Goal: Find contact information: Find contact information

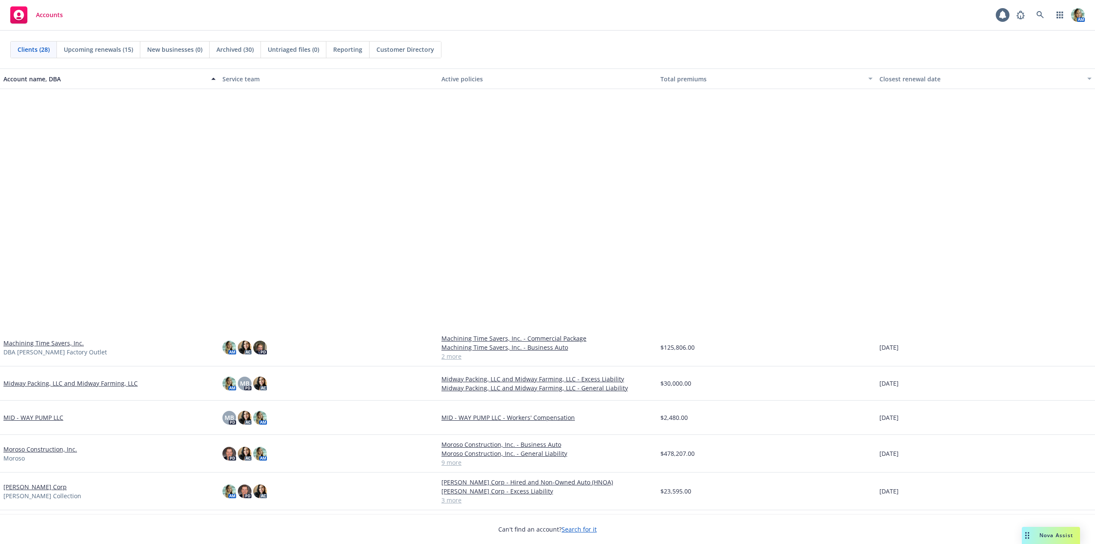
scroll to position [299, 0]
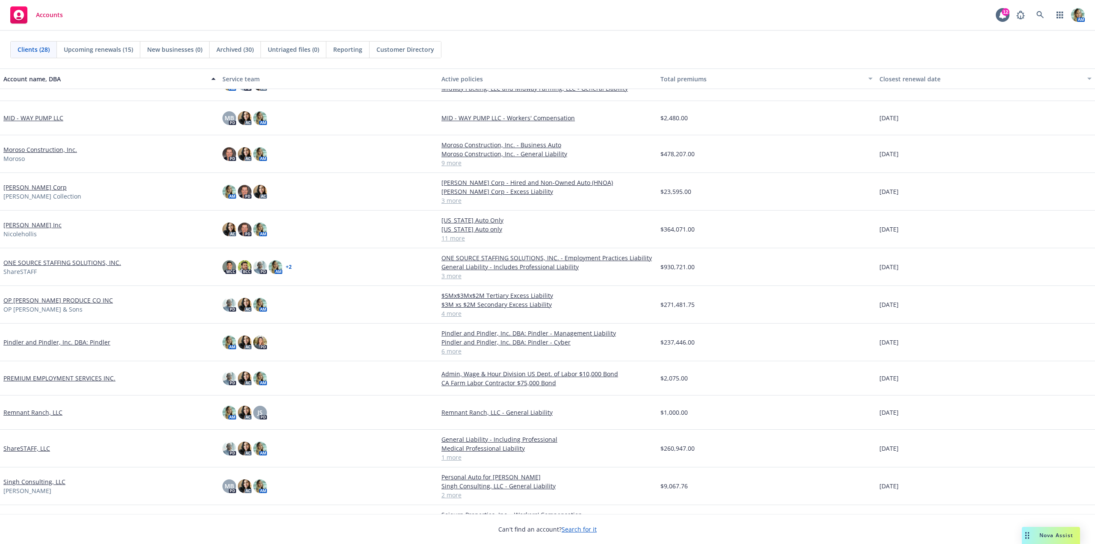
click at [56, 341] on link "Pindler and Pindler, Inc. DBA: Pindler" at bounding box center [56, 341] width 107 height 9
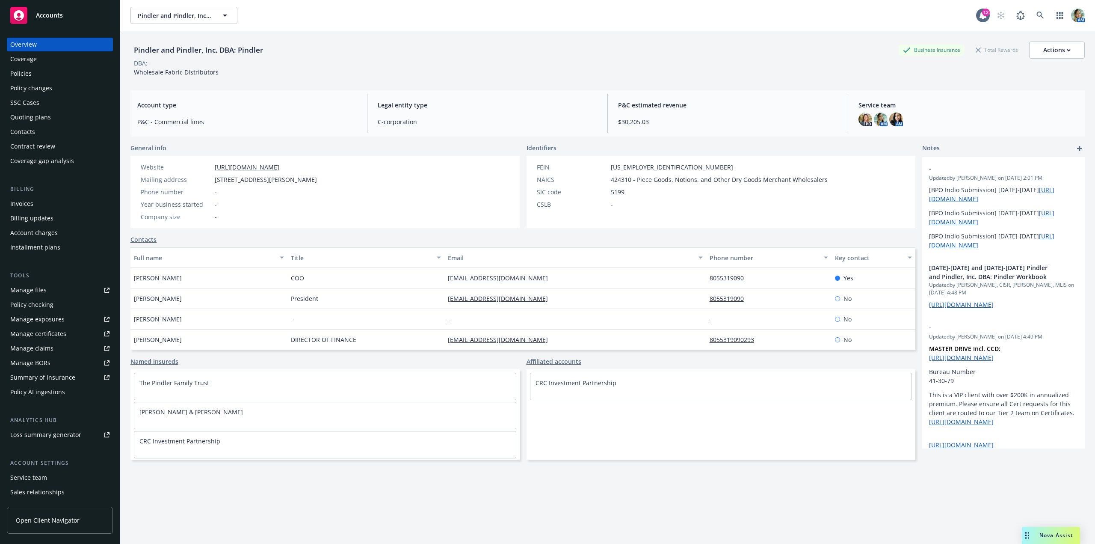
click at [38, 292] on div "Manage files" at bounding box center [28, 290] width 36 height 14
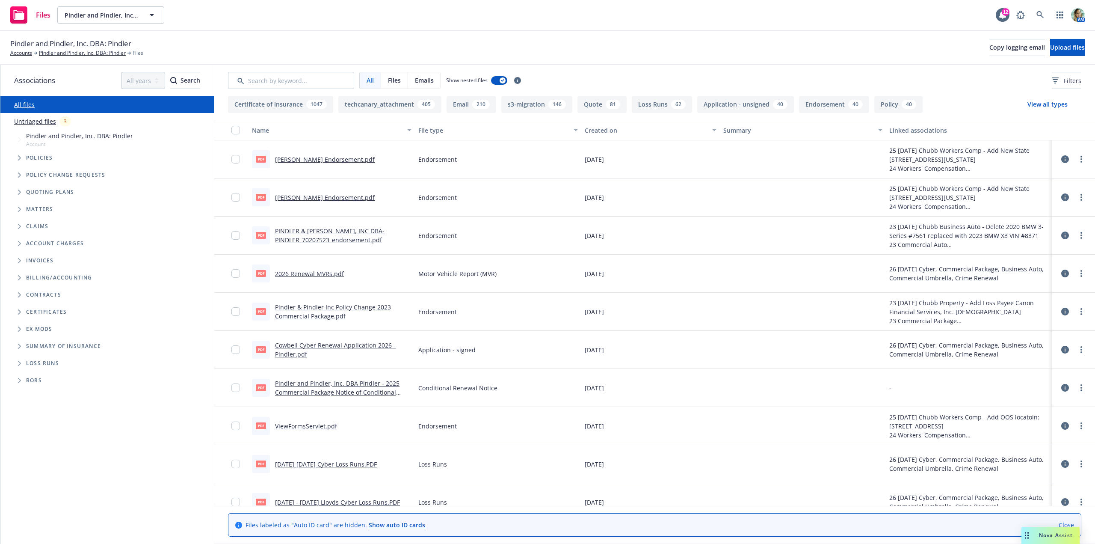
click at [44, 123] on link "Untriaged files" at bounding box center [35, 121] width 42 height 9
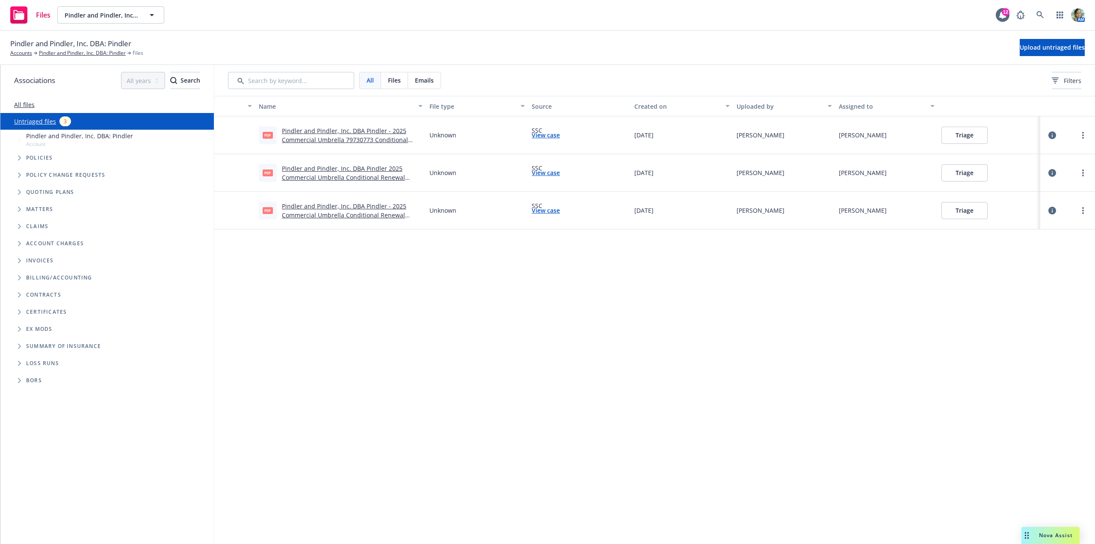
click at [963, 132] on button "Triage" at bounding box center [964, 135] width 46 height 17
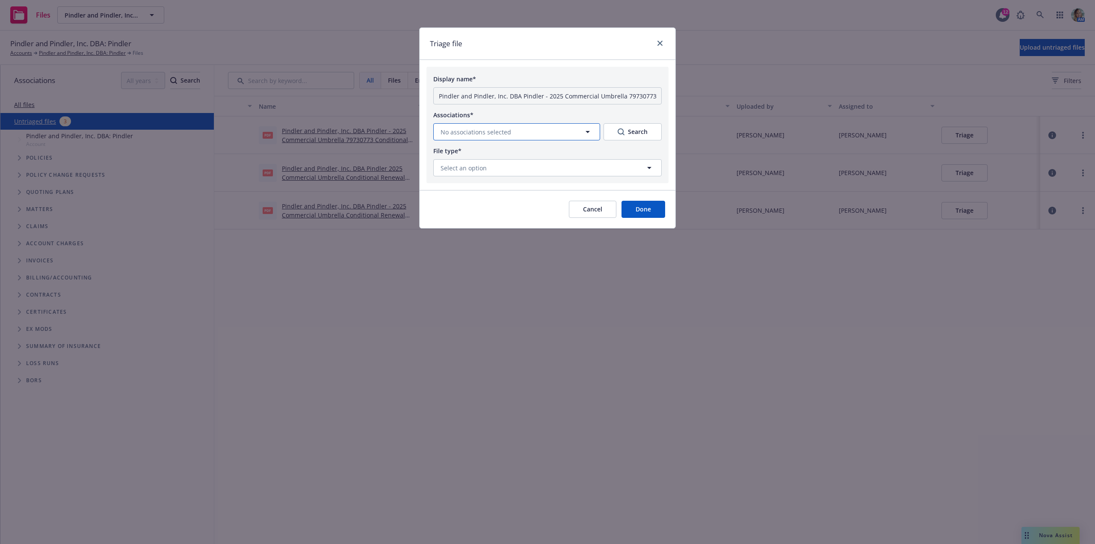
click at [500, 130] on span "No associations selected" at bounding box center [475, 131] width 71 height 9
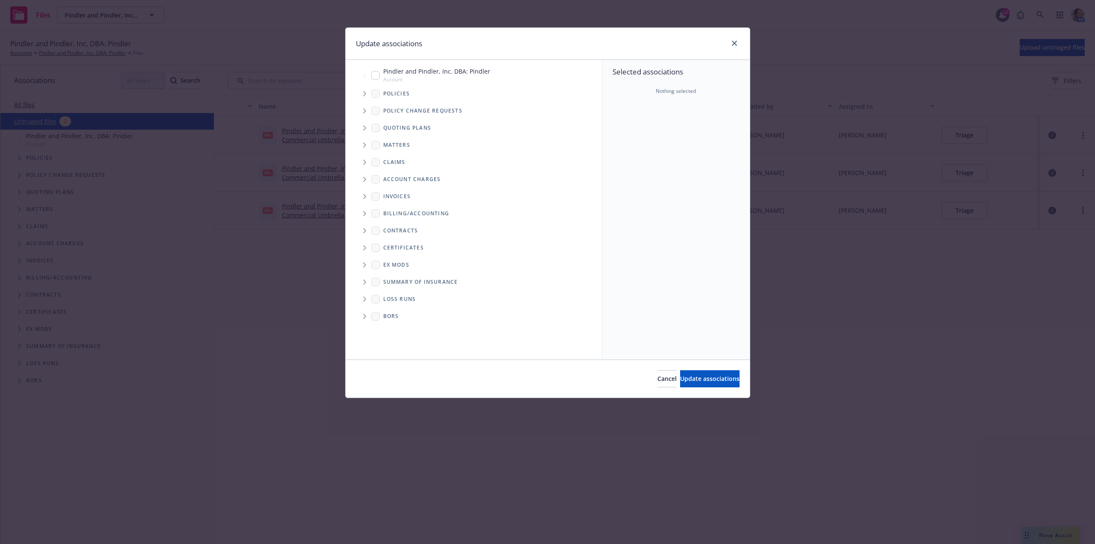
click at [364, 77] on span "Tree Example" at bounding box center [365, 75] width 14 height 14
checkbox input "true"
click at [681, 375] on span "Update associations" at bounding box center [709, 378] width 59 height 8
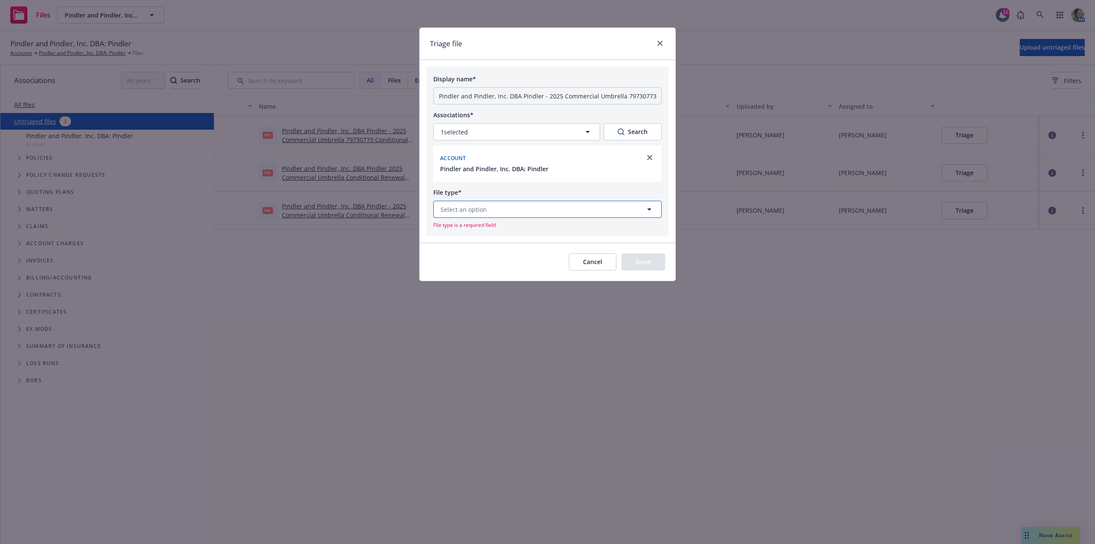
click at [535, 208] on button "Select an option" at bounding box center [547, 209] width 228 height 17
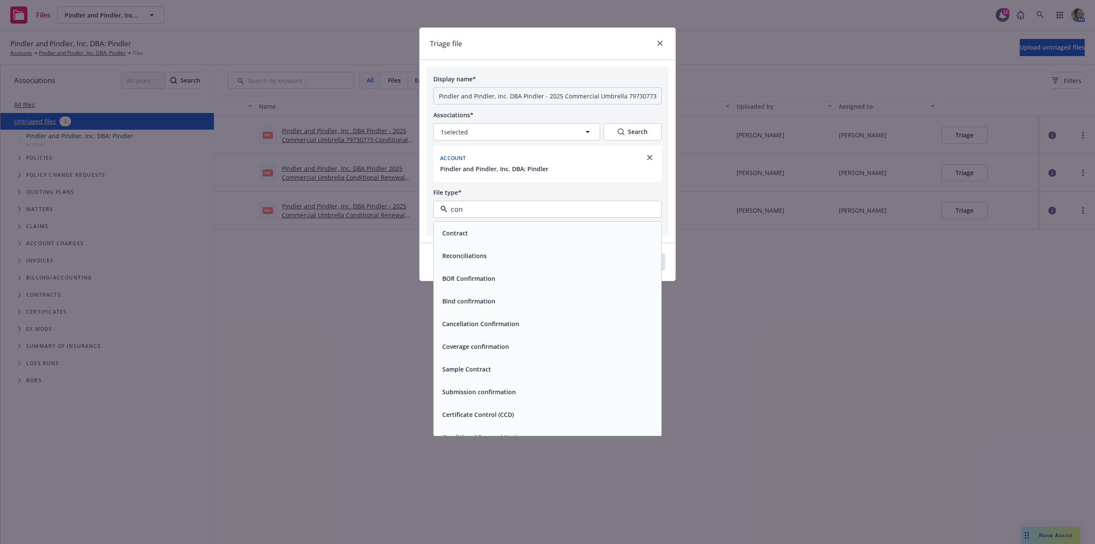
type input "cond"
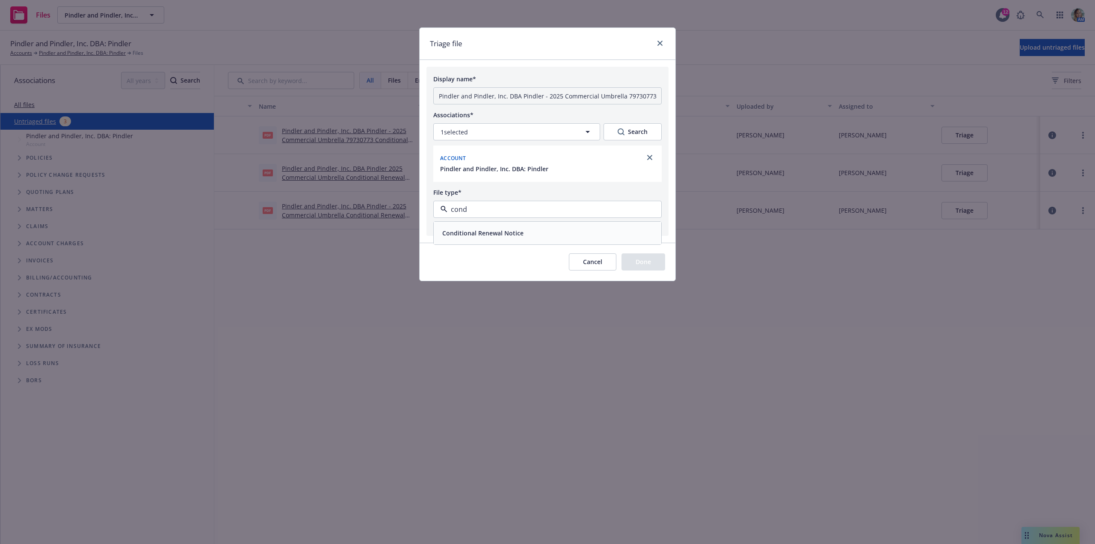
click at [532, 233] on div "Conditional Renewal Notice" at bounding box center [547, 233] width 217 height 12
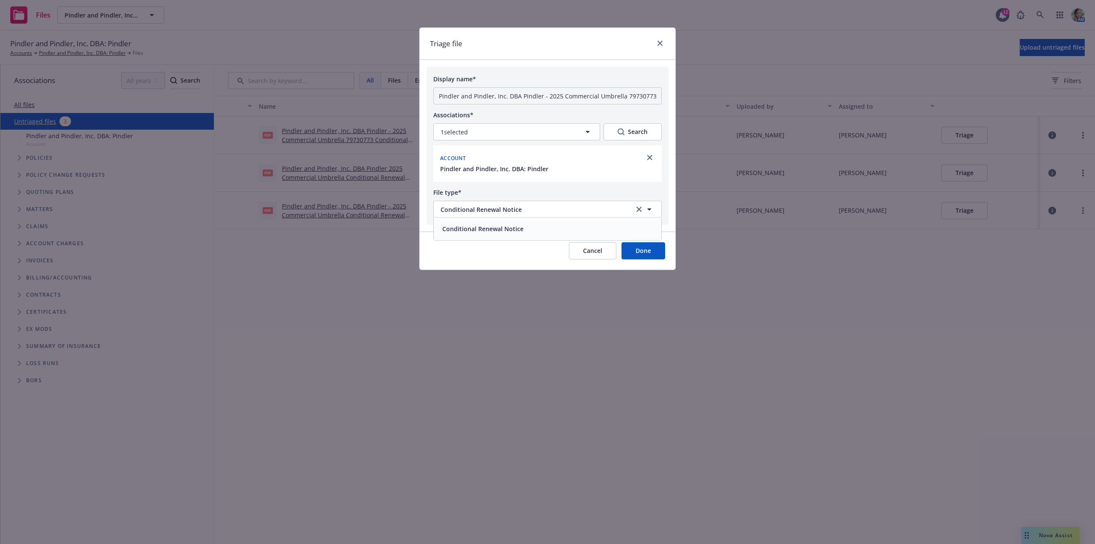
click at [633, 259] on button "Done" at bounding box center [643, 250] width 44 height 17
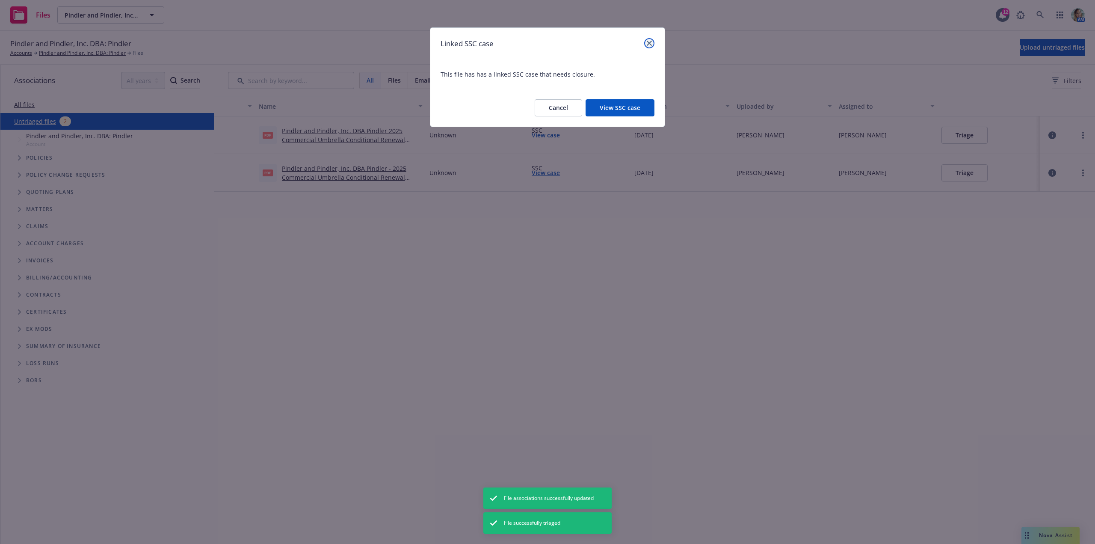
click at [650, 44] on icon "close" at bounding box center [649, 43] width 5 height 5
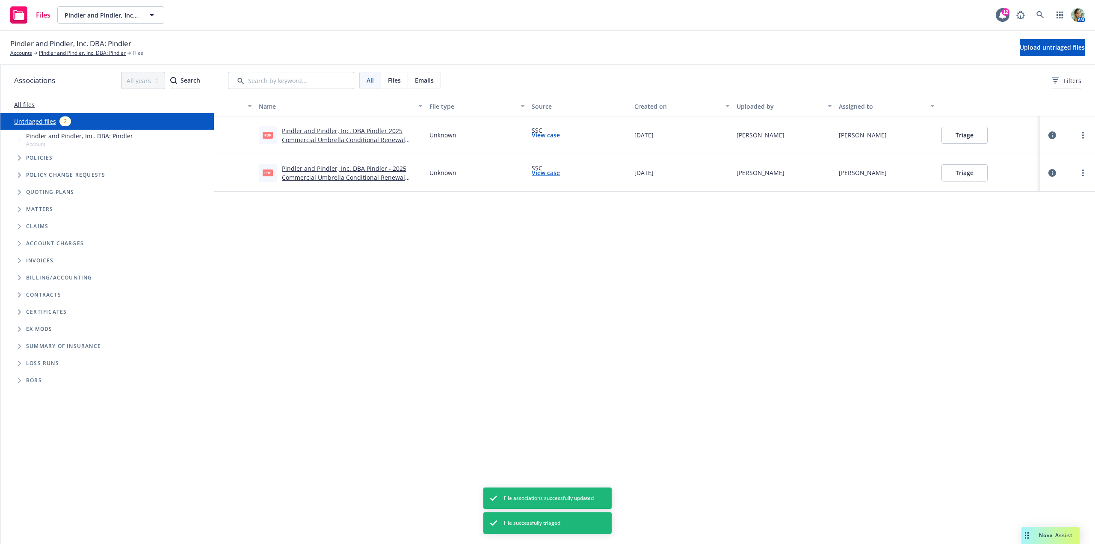
click at [355, 142] on link "Pindler and Pindler, Inc. DBA Pindler 2025 Commercial Umbrella Conditional Rene…" at bounding box center [343, 140] width 123 height 26
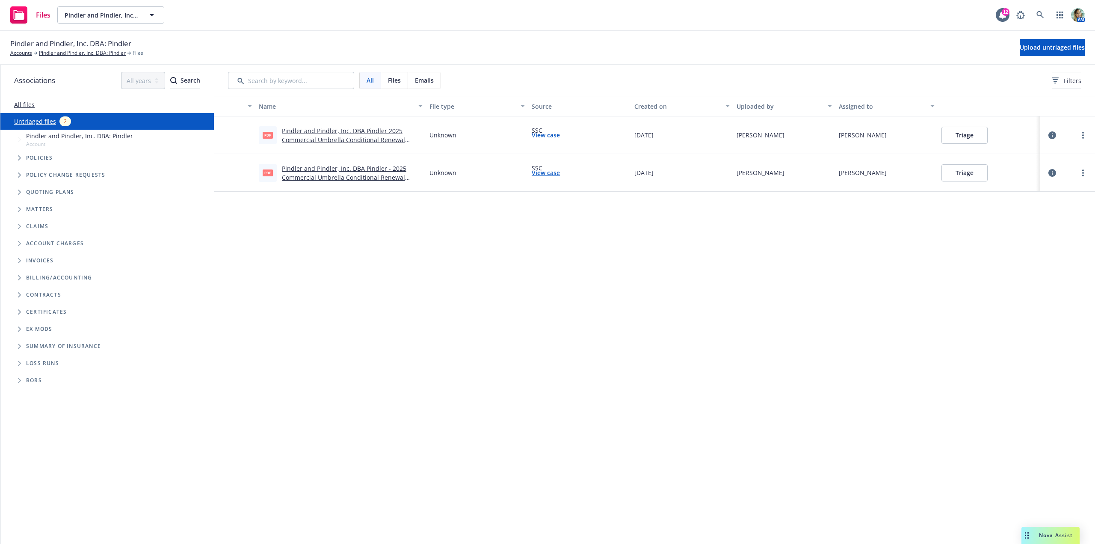
click at [972, 143] on button "Triage" at bounding box center [964, 135] width 46 height 17
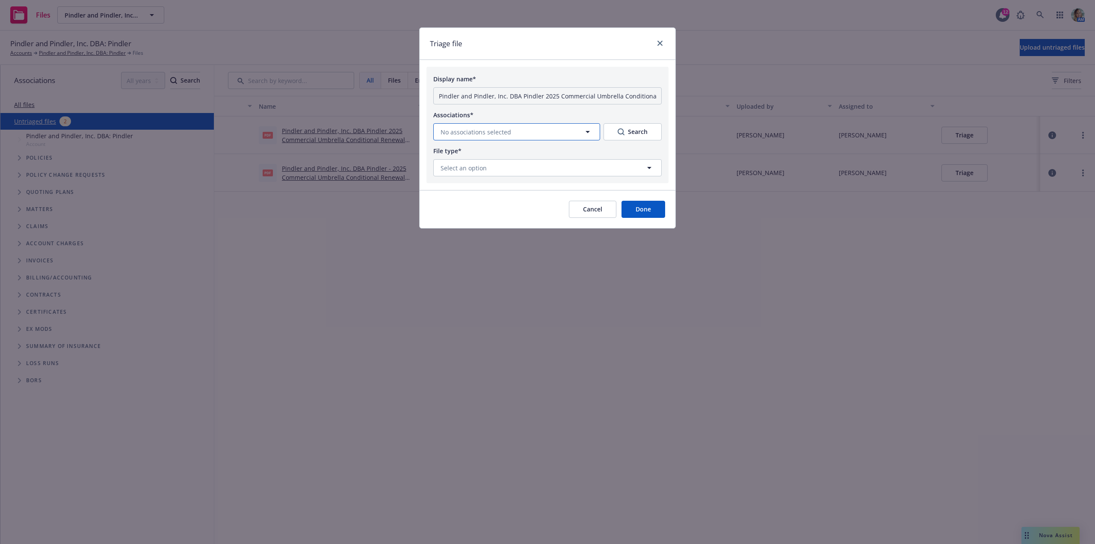
click at [506, 131] on span "No associations selected" at bounding box center [475, 131] width 71 height 9
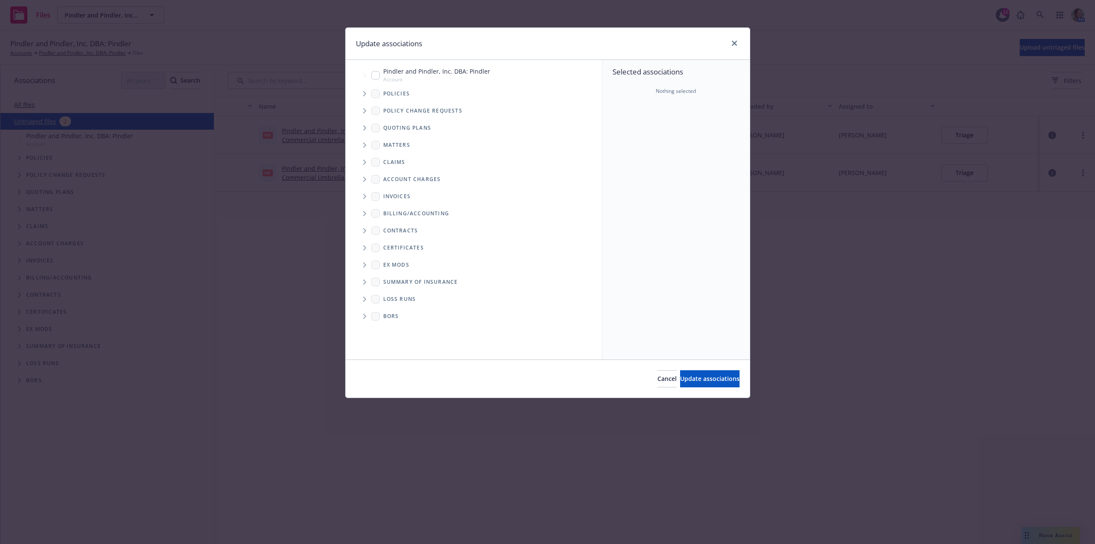
click at [375, 78] on input "Tree Example" at bounding box center [375, 75] width 9 height 9
checkbox input "true"
click at [693, 374] on button "Update associations" at bounding box center [709, 378] width 59 height 17
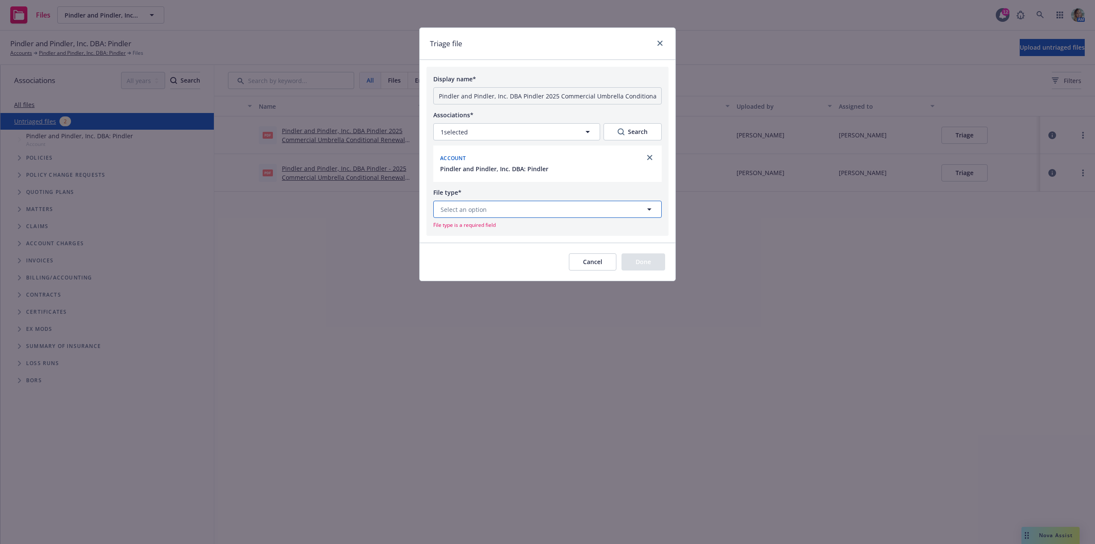
click at [517, 209] on button "Select an option" at bounding box center [547, 209] width 228 height 17
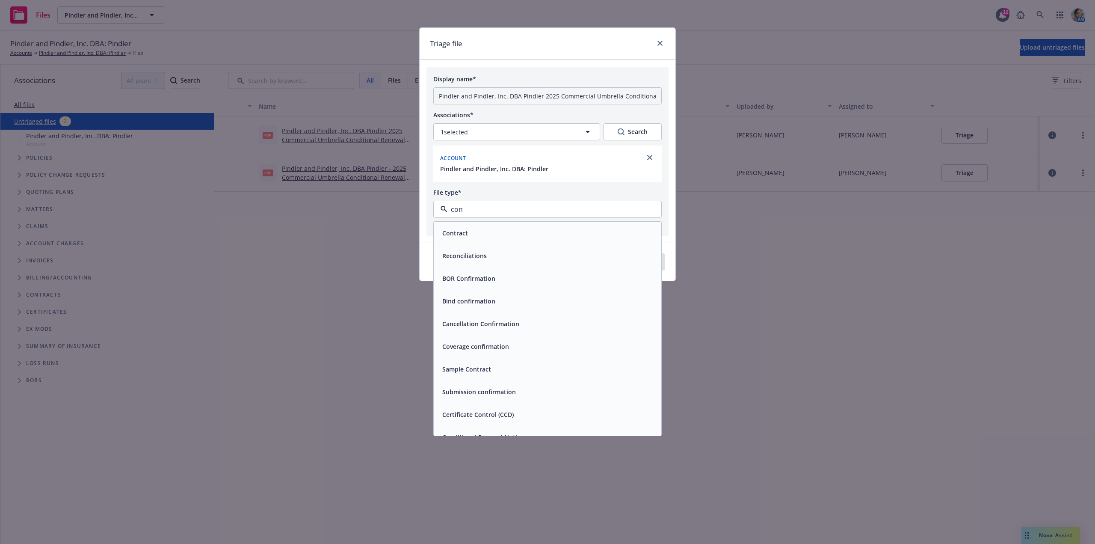
type input "cond"
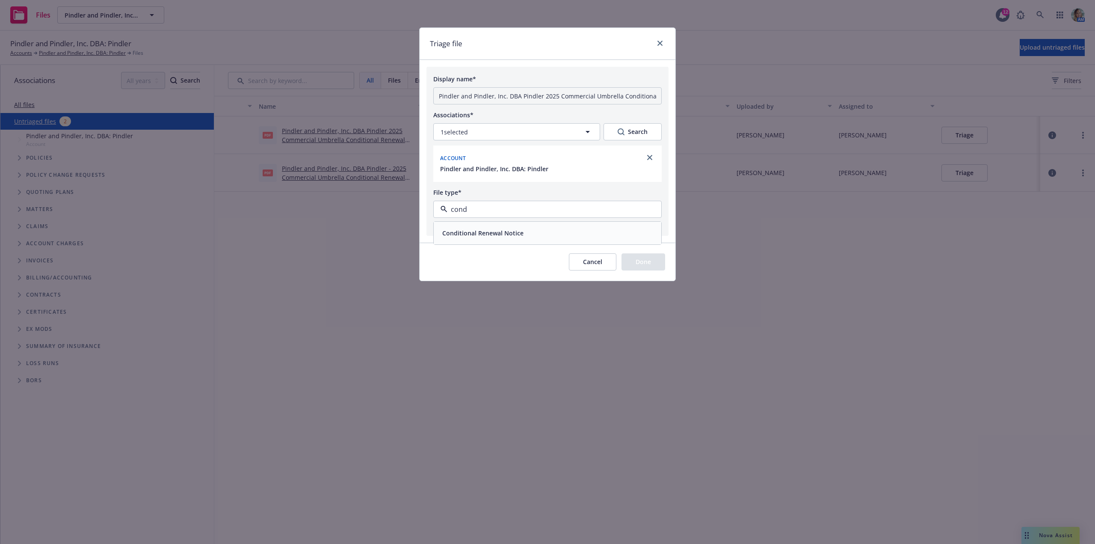
click at [529, 235] on div "Conditional Renewal Notice" at bounding box center [547, 233] width 217 height 12
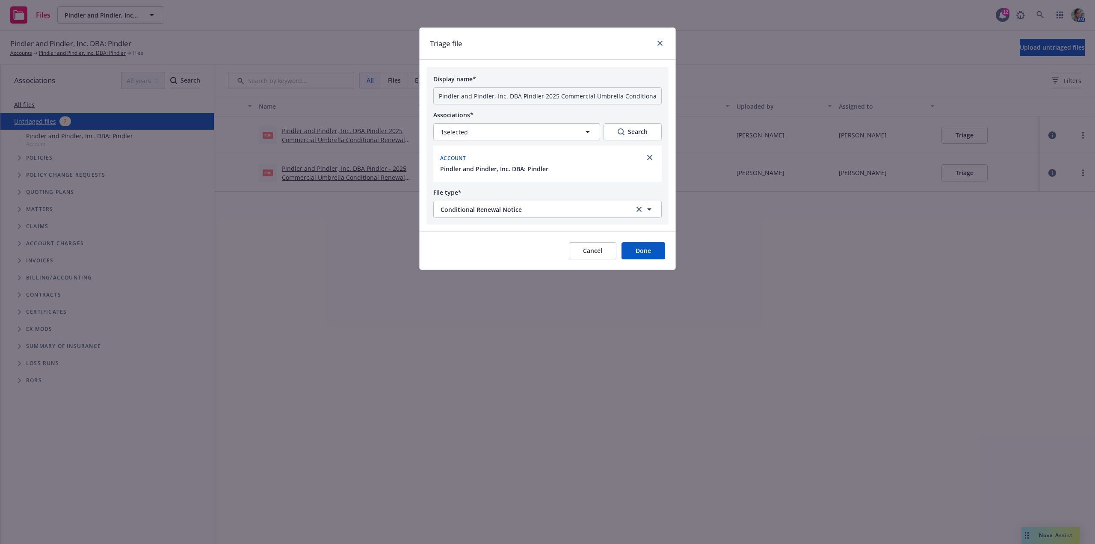
click at [652, 251] on button "Done" at bounding box center [643, 250] width 44 height 17
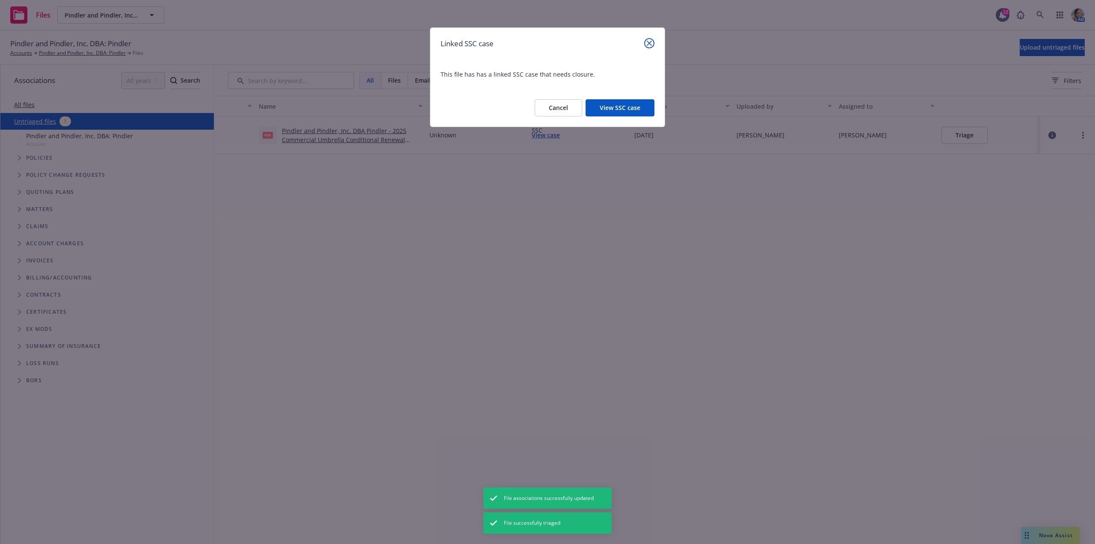
drag, startPoint x: 650, startPoint y: 44, endPoint x: 597, endPoint y: 53, distance: 53.0
click at [648, 44] on icon "close" at bounding box center [649, 43] width 5 height 5
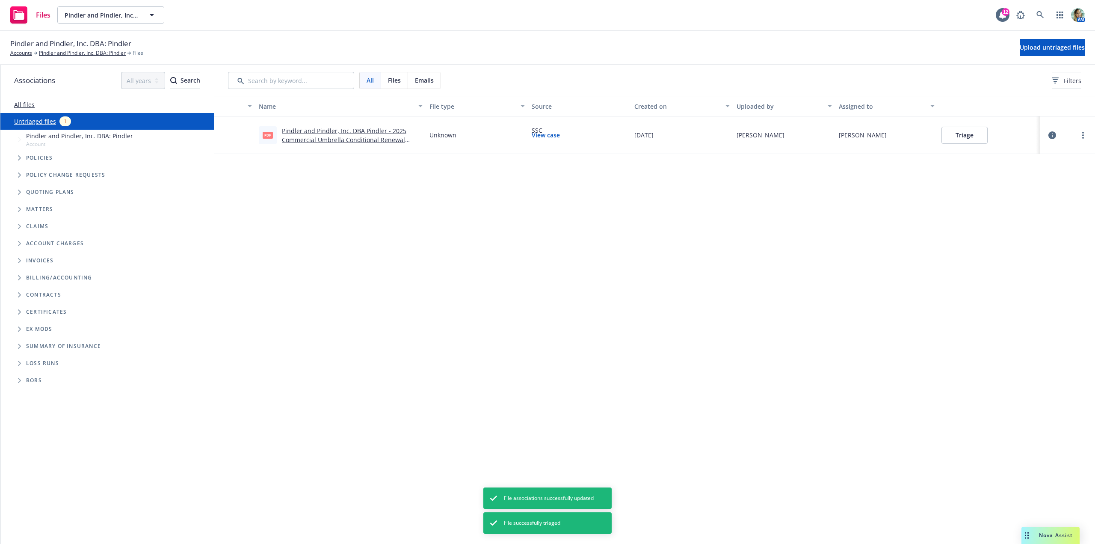
click at [384, 136] on link "Pindler and Pindler, Inc. DBA Pindler - 2025 Commercial Umbrella Conditional Re…" at bounding box center [344, 140] width 124 height 26
click at [947, 134] on button "Triage" at bounding box center [964, 135] width 46 height 17
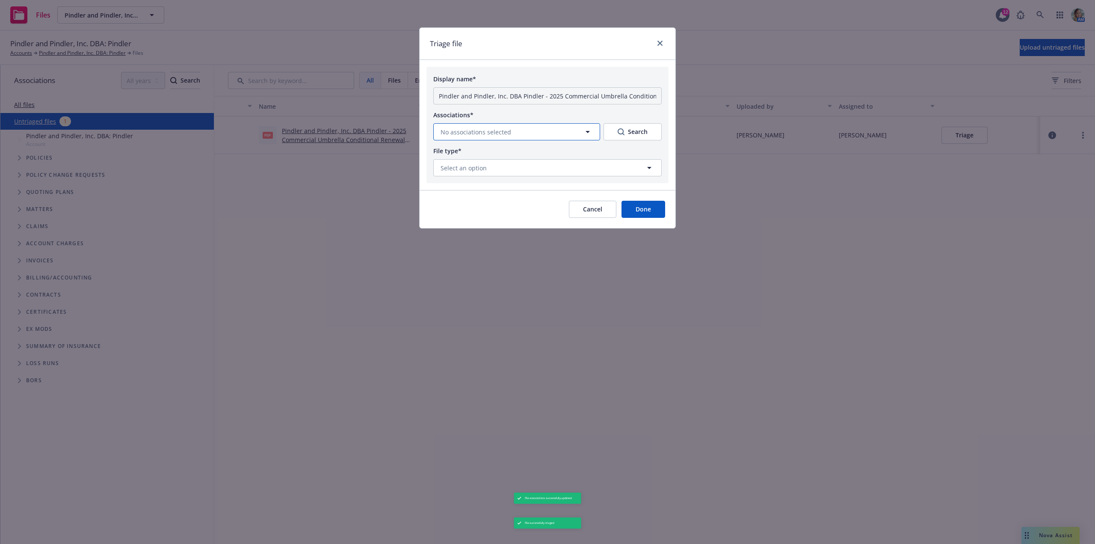
click at [530, 131] on button "No associations selected" at bounding box center [516, 131] width 167 height 17
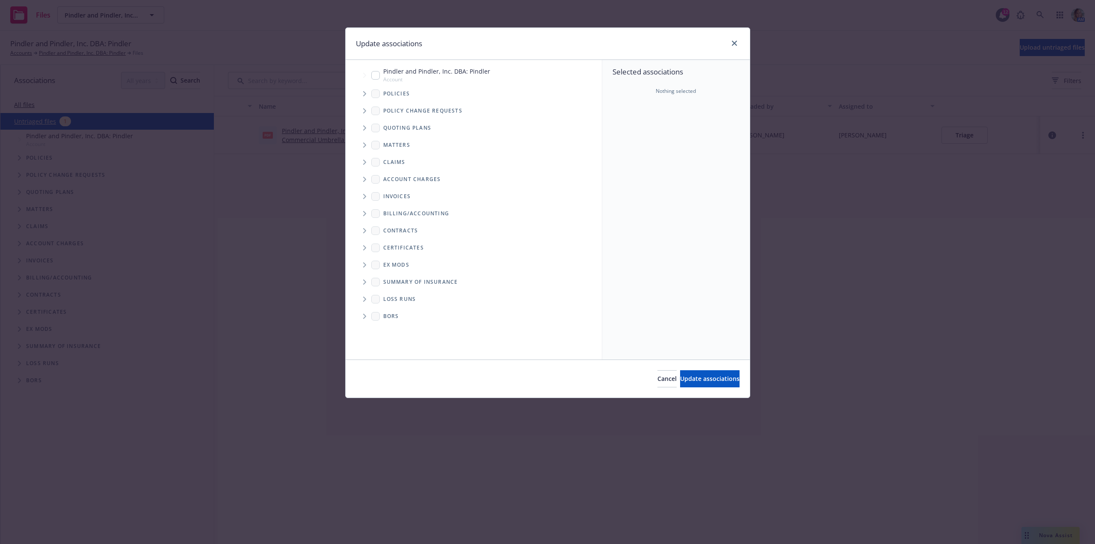
click at [375, 76] on input "Tree Example" at bounding box center [375, 75] width 9 height 9
checkbox input "true"
click at [707, 373] on button "Update associations" at bounding box center [709, 378] width 59 height 17
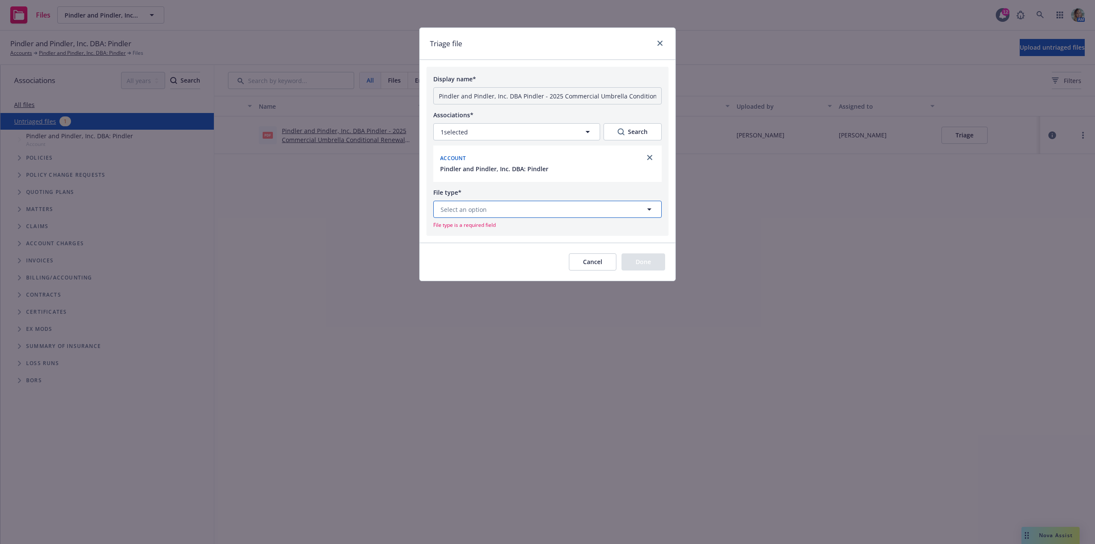
click at [484, 207] on span "Select an option" at bounding box center [463, 209] width 46 height 9
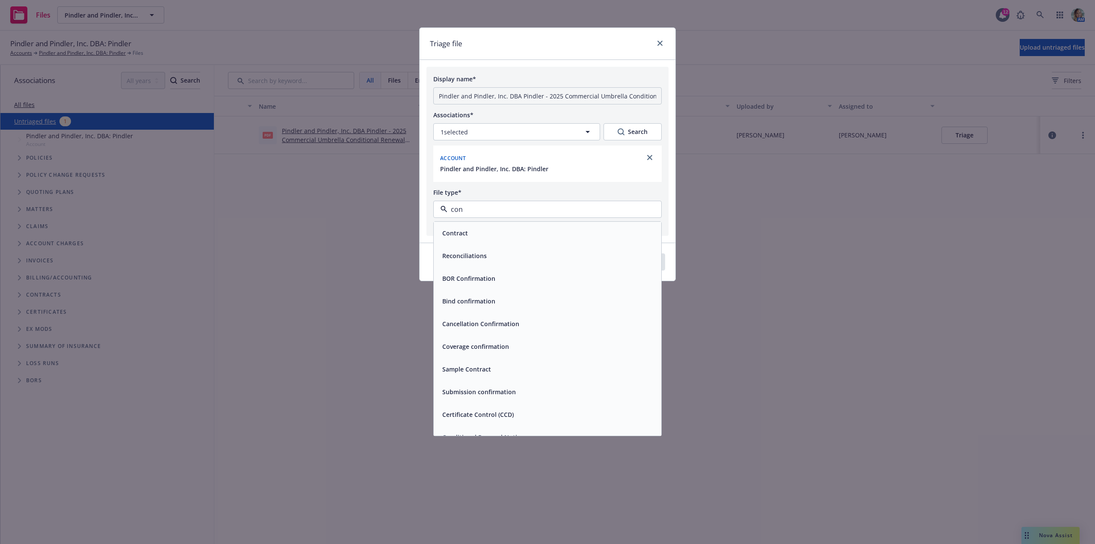
type input "cond"
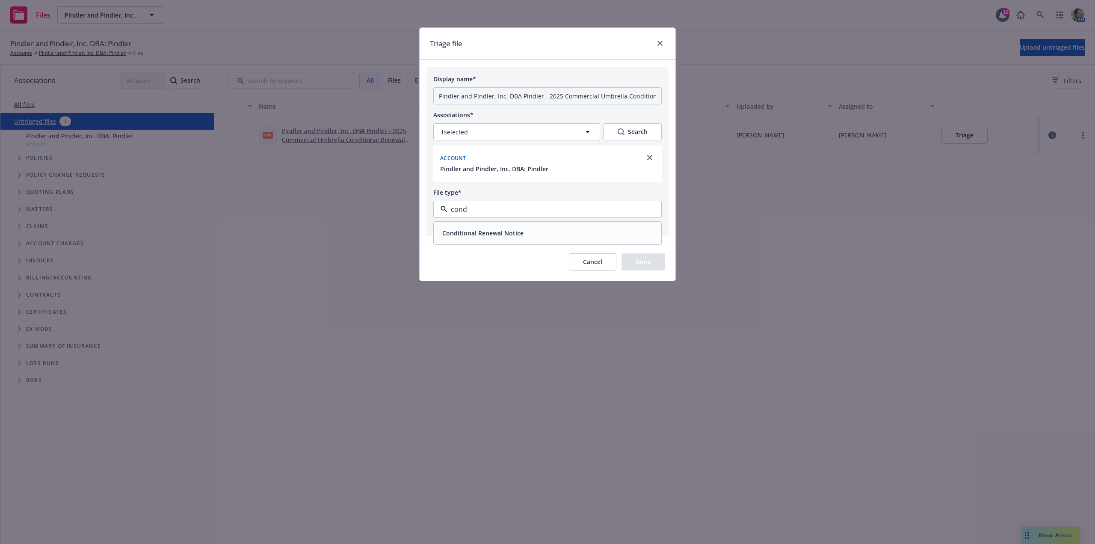
click at [497, 230] on span "Conditional Renewal Notice" at bounding box center [482, 232] width 81 height 9
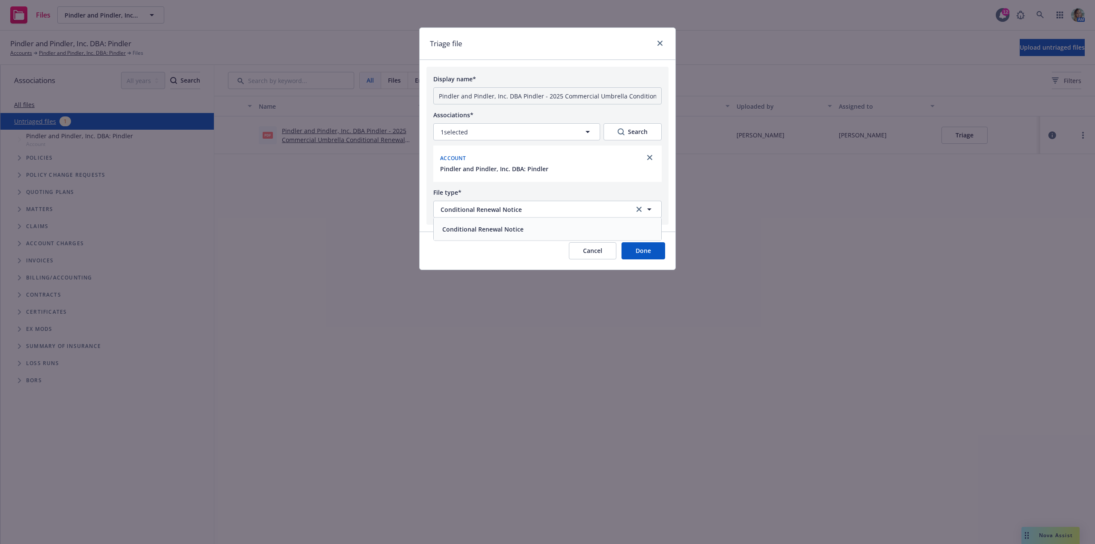
click at [645, 251] on button "Done" at bounding box center [643, 250] width 44 height 17
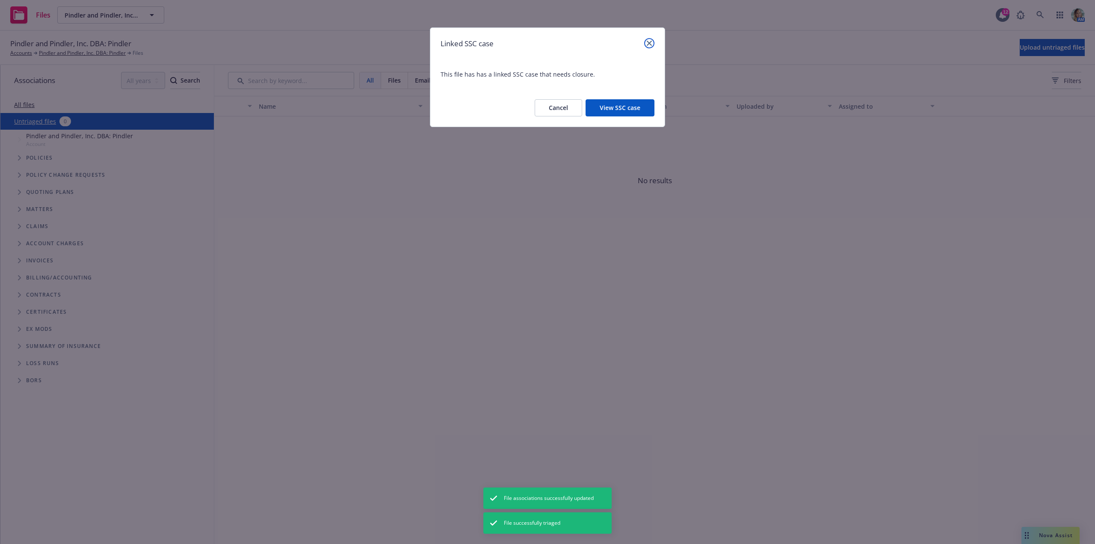
click at [648, 45] on icon "close" at bounding box center [649, 43] width 5 height 5
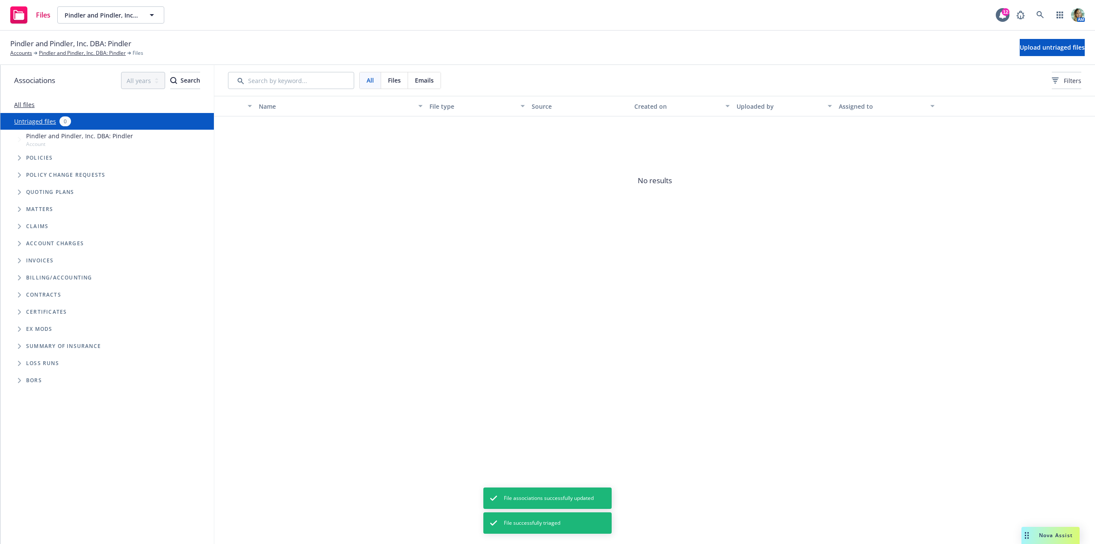
drag, startPoint x: 352, startPoint y: 234, endPoint x: 268, endPoint y: 179, distance: 100.6
click at [351, 234] on span "No results" at bounding box center [654, 180] width 881 height 128
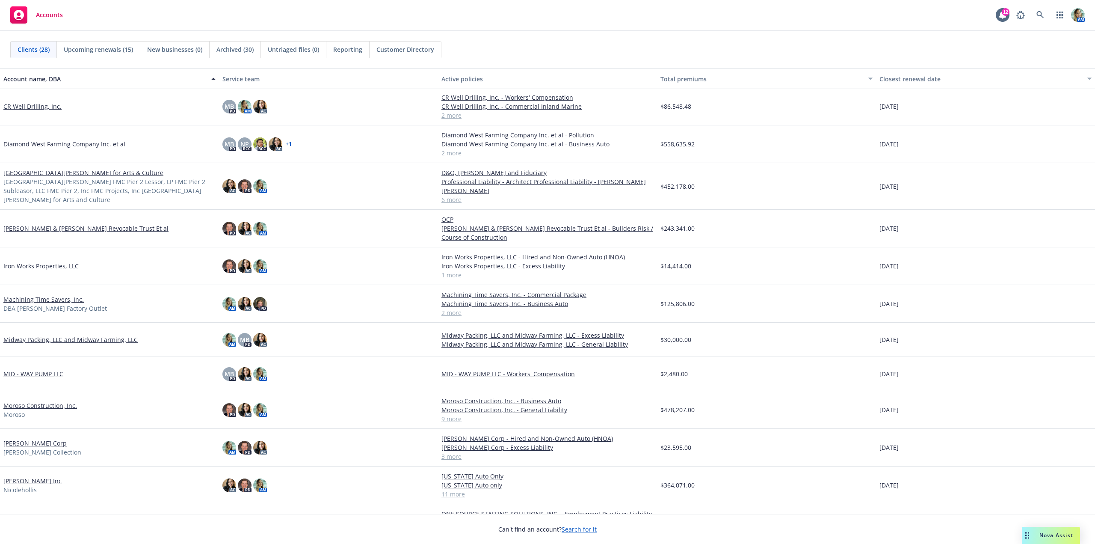
scroll to position [128, 0]
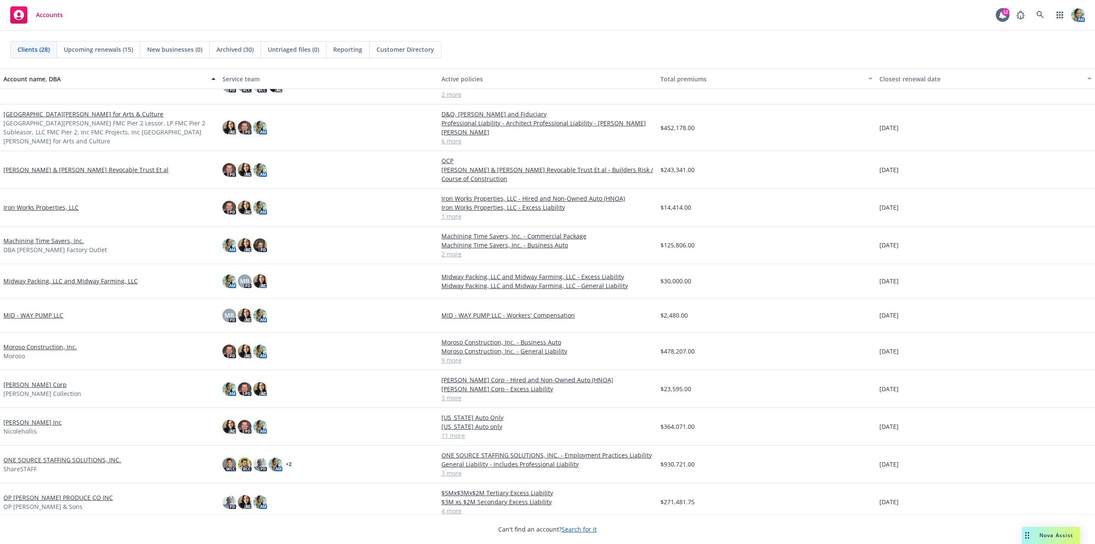
click at [44, 317] on link "MID - WAY PUMP LLC" at bounding box center [33, 314] width 60 height 9
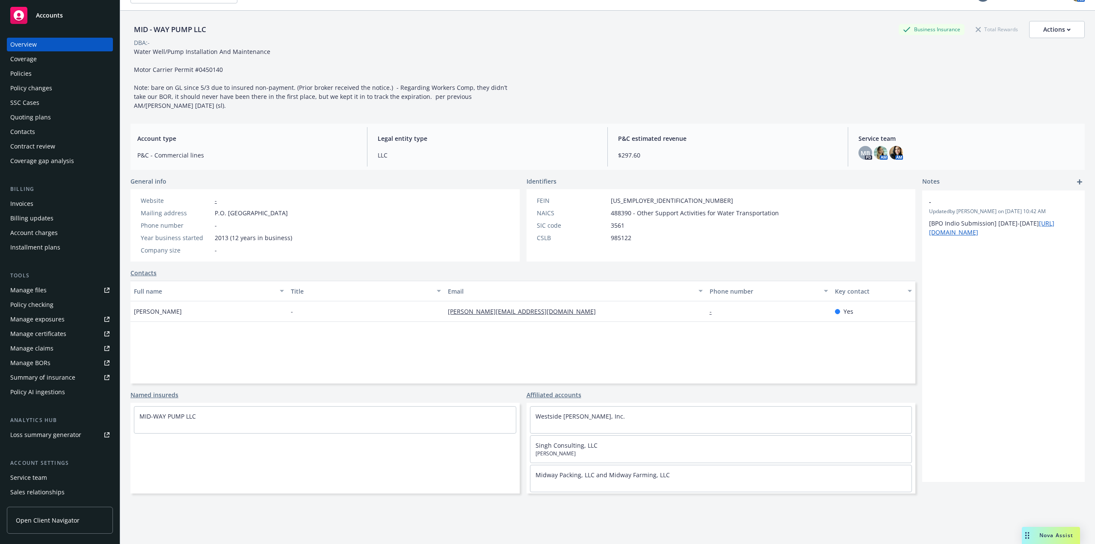
scroll to position [31, 0]
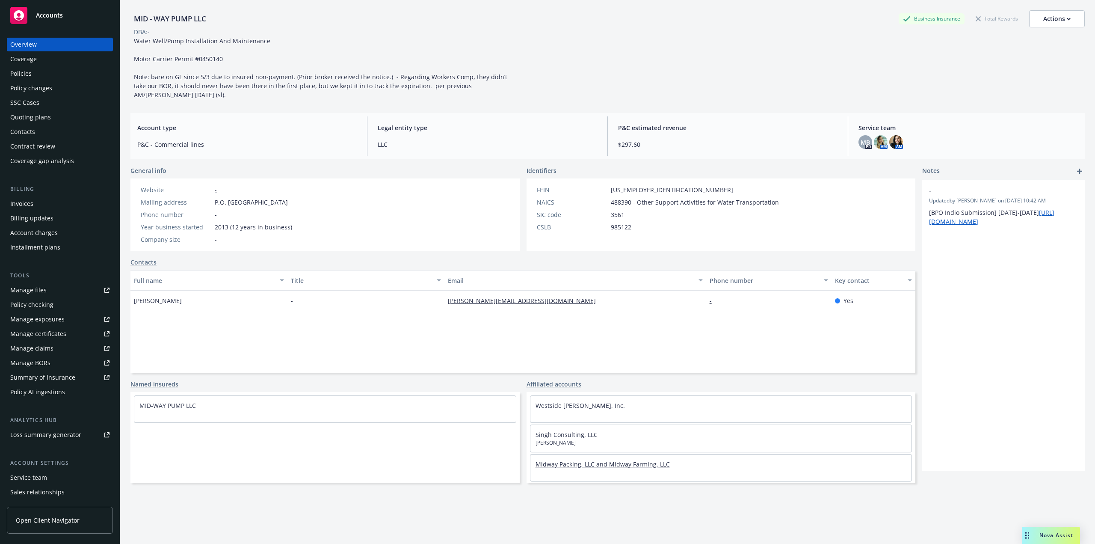
click at [627, 467] on link "Midway Packing, LLC and Midway Farming, LLC" at bounding box center [602, 464] width 134 height 8
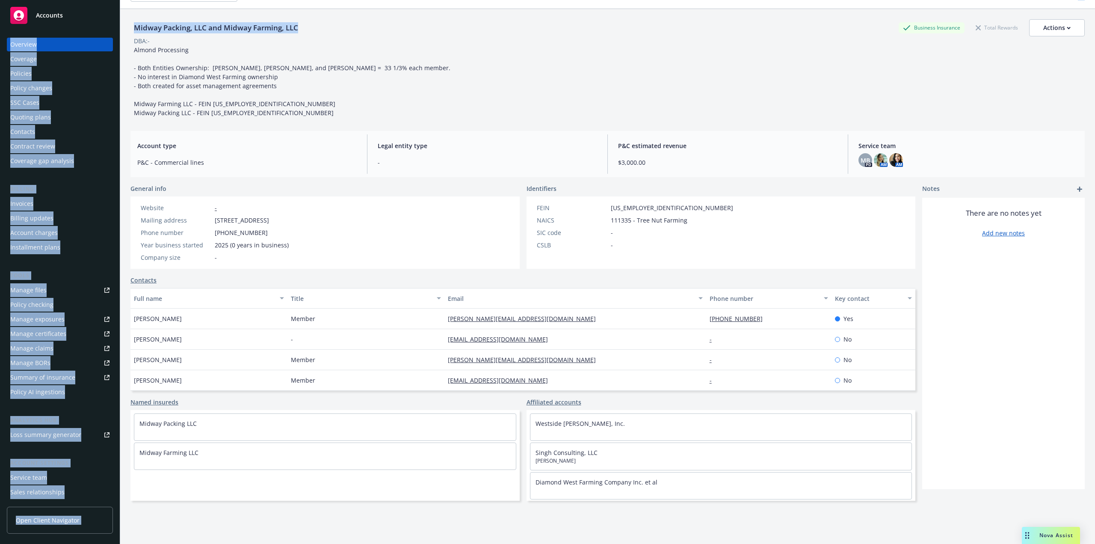
scroll to position [21, 0]
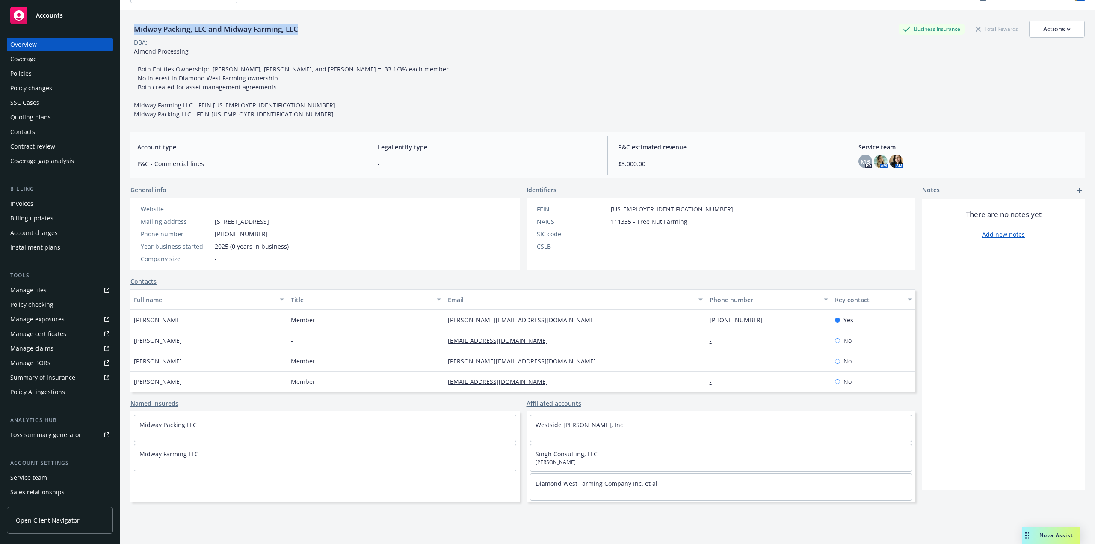
drag, startPoint x: 297, startPoint y: 18, endPoint x: 136, endPoint y: 28, distance: 160.7
click at [136, 28] on div "Midway Packing, LLC and Midway Farming, LLC Business Insurance Total Rewards Ac…" at bounding box center [607, 29] width 954 height 17
copy div "Midway Packing, LLC and Midway Farming, LLC"
click at [36, 126] on div "Contacts" at bounding box center [59, 132] width 99 height 14
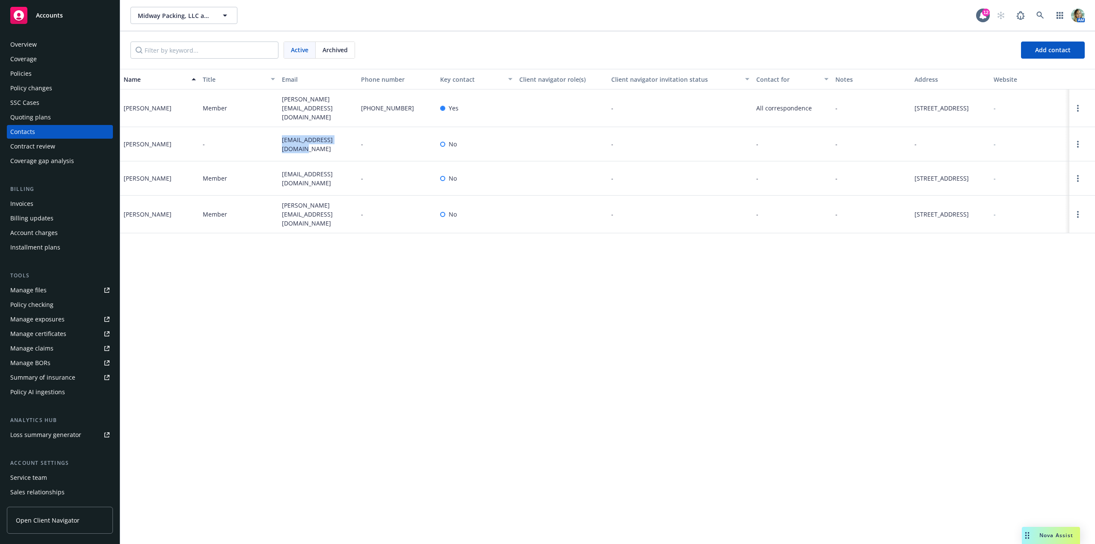
drag, startPoint x: 278, startPoint y: 145, endPoint x: 352, endPoint y: 150, distance: 74.1
click at [352, 150] on div "[EMAIL_ADDRESS][DOMAIN_NAME]" at bounding box center [317, 144] width 79 height 34
copy span "[EMAIL_ADDRESS][DOMAIN_NAME]"
click at [1079, 106] on link "Open options" at bounding box center [1078, 108] width 10 height 10
click at [999, 62] on link "Edit contact" at bounding box center [1023, 60] width 97 height 17
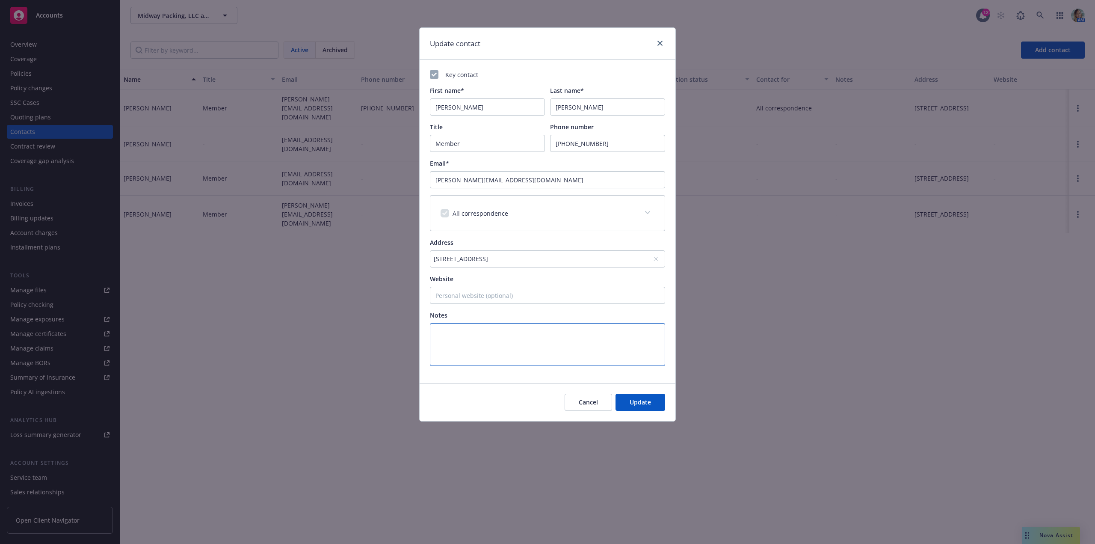
click at [471, 338] on textarea at bounding box center [547, 344] width 235 height 43
paste textarea "lakhysran@gmail.com"
drag, startPoint x: 530, startPoint y: 182, endPoint x: 424, endPoint y: 178, distance: 106.1
click at [425, 182] on div "Key contact First name* Lakhy Last name* Sran Title Member Phone number 559-970…" at bounding box center [548, 221] width 256 height 323
click at [488, 354] on textarea "lakhysran@gmail.com" at bounding box center [547, 344] width 235 height 43
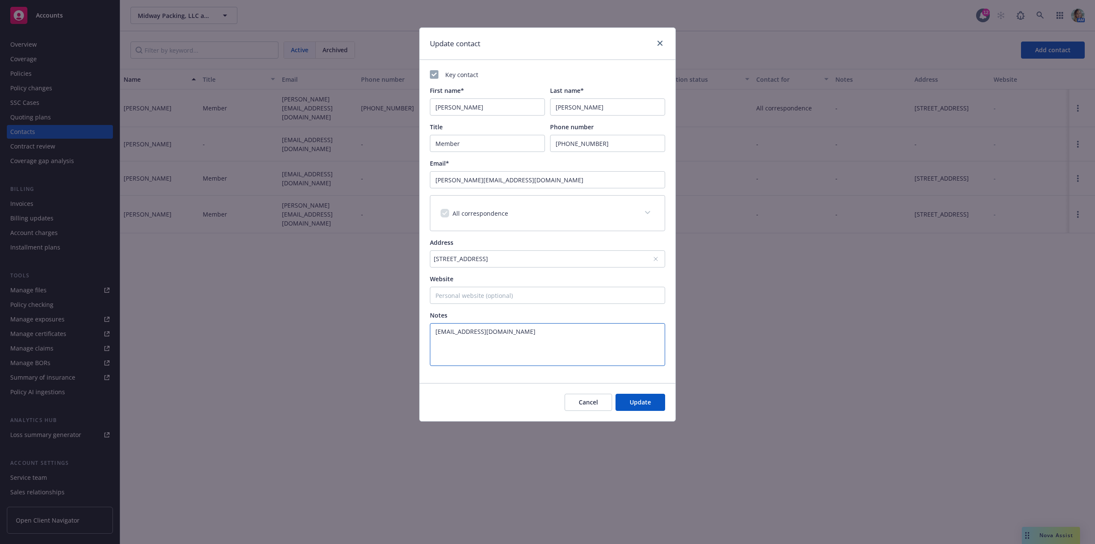
click at [537, 342] on textarea "lakhysran@gmail.com" at bounding box center [547, 344] width 235 height 43
click at [514, 331] on textarea "lakhysran@gmail.com" at bounding box center [547, 344] width 235 height 43
paste textarea "lakhy@diamondwestfarming.com"
drag, startPoint x: 505, startPoint y: 341, endPoint x: 426, endPoint y: 340, distance: 79.6
click at [426, 340] on div "Key contact First name* Lakhy Last name* Sran Title Member Phone number 559-970…" at bounding box center [548, 221] width 256 height 323
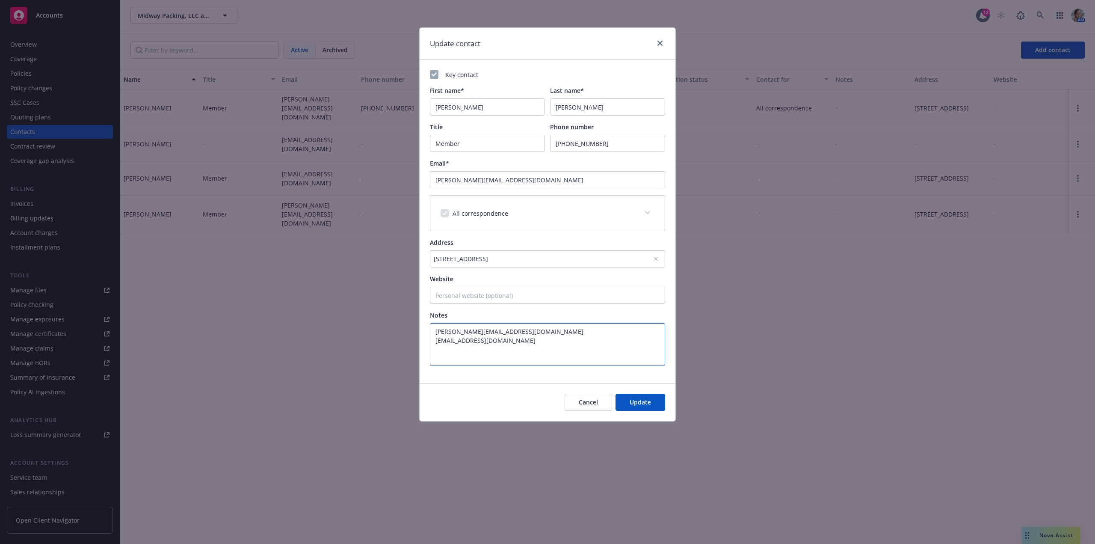
type textarea "lakhy@diamondwestfarming.com lakhysran@gmail.com"
drag, startPoint x: 535, startPoint y: 179, endPoint x: 411, endPoint y: 179, distance: 124.9
click at [412, 178] on div "Update contact Key contact First name* Lakhy Last name* Sran Title Member Phone…" at bounding box center [547, 272] width 1095 height 544
paste input "sran@gmail"
type input "lakhysran@gmail.com"
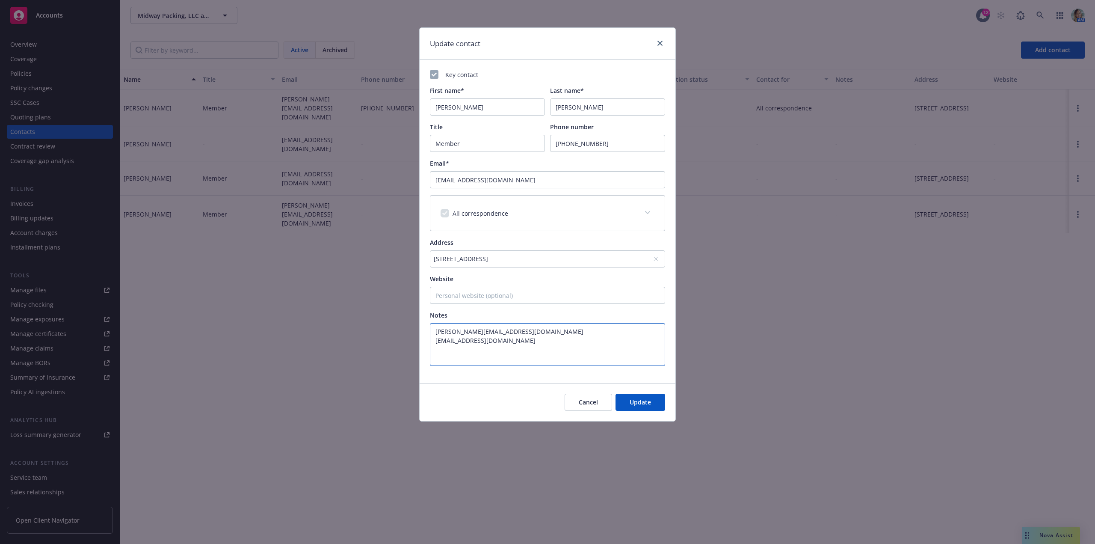
click at [511, 355] on textarea "lakhy@diamondwestfarming.com lakhysran@gmail.com" at bounding box center [547, 344] width 235 height 43
drag, startPoint x: 510, startPoint y: 340, endPoint x: 432, endPoint y: 339, distance: 78.7
click at [426, 339] on div "Key contact First name* Lakhy Last name* Sran Title Member Phone number 559-970…" at bounding box center [548, 221] width 256 height 323
click at [579, 346] on textarea "lakhy@diamondwestfarming.com" at bounding box center [547, 344] width 235 height 43
type textarea "lakhy@diamondwestfarming.com"
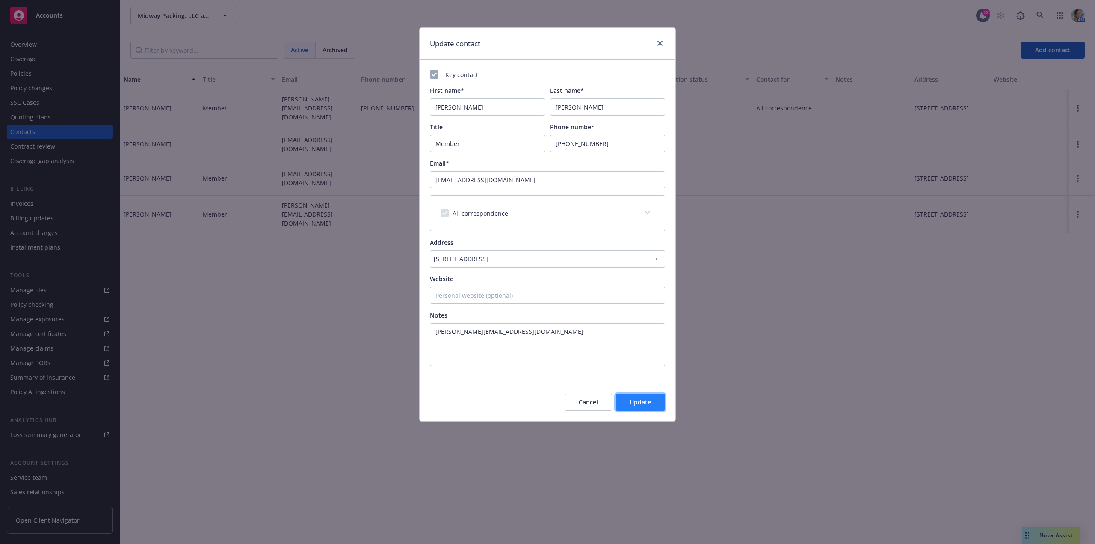
click at [625, 398] on button "Update" at bounding box center [640, 401] width 50 height 17
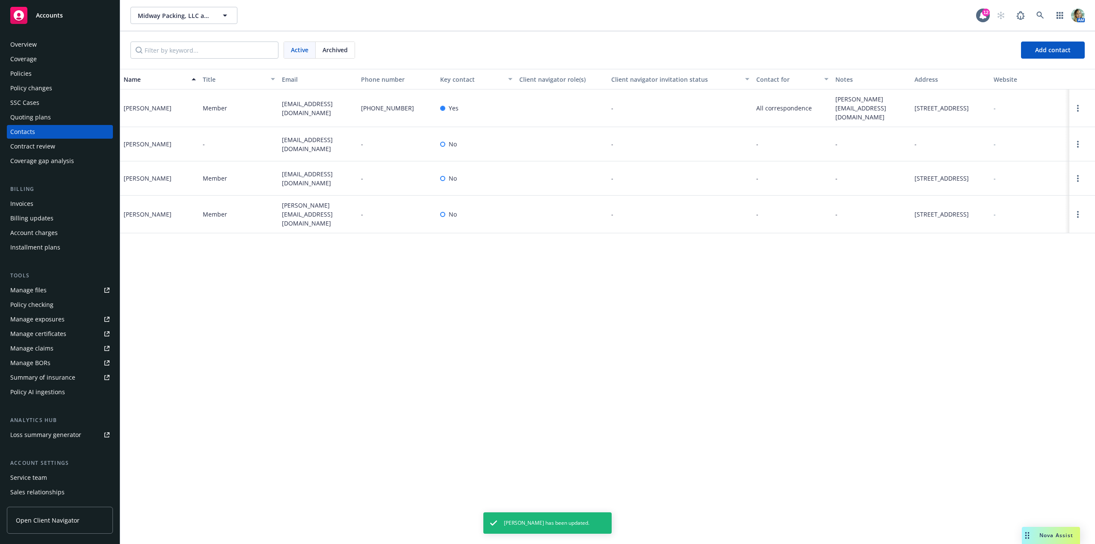
click at [511, 344] on div "Name Title Email Phone number Key contact Client navigator role(s) Client navig…" at bounding box center [607, 306] width 975 height 475
click at [38, 77] on div "Policies" at bounding box center [59, 74] width 99 height 14
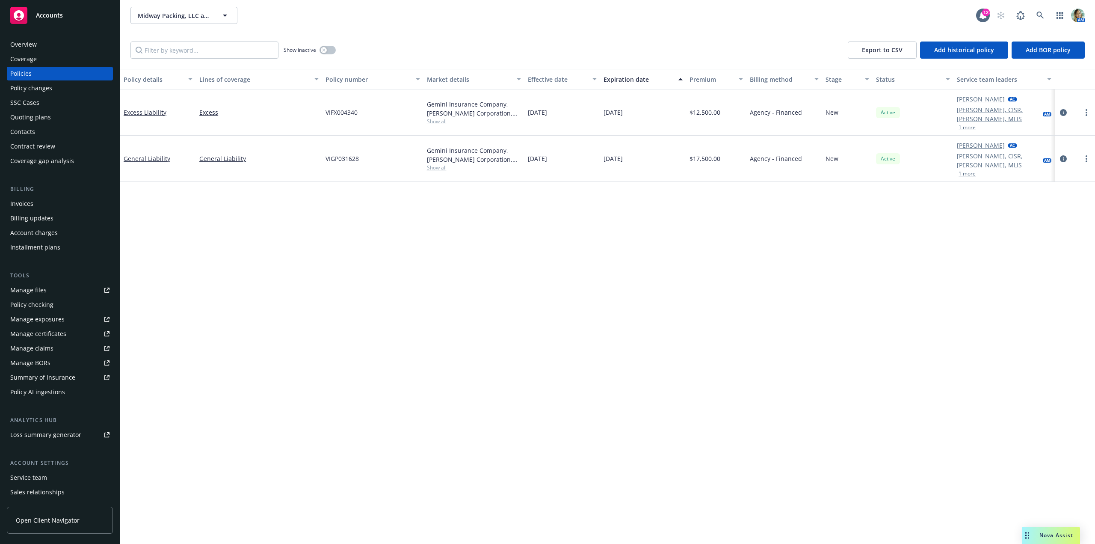
click at [50, 45] on div "Overview" at bounding box center [59, 45] width 99 height 14
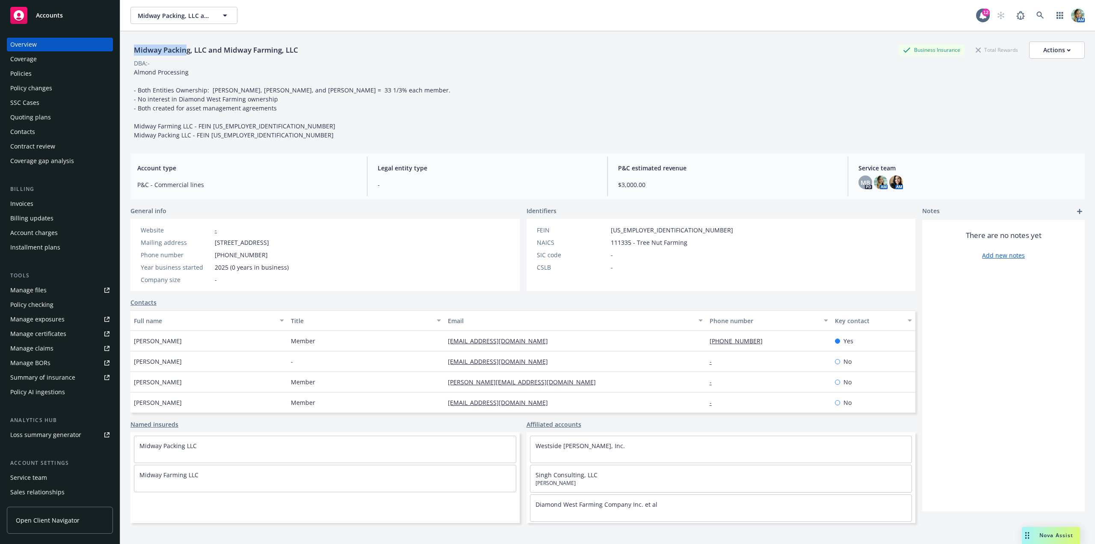
drag, startPoint x: 134, startPoint y: 52, endPoint x: 185, endPoint y: 50, distance: 50.9
click at [185, 50] on div "Midway Packing, LLC and Midway Farming, LLC" at bounding box center [215, 49] width 171 height 11
copy div "Midway Packin"
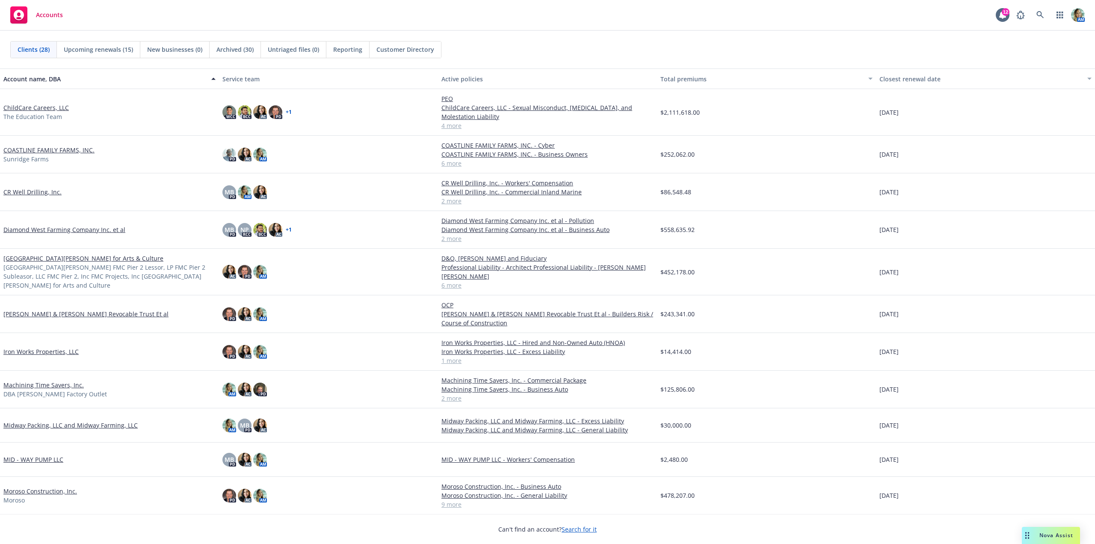
click at [58, 231] on link "Diamond West Farming Company Inc. et al" at bounding box center [64, 229] width 122 height 9
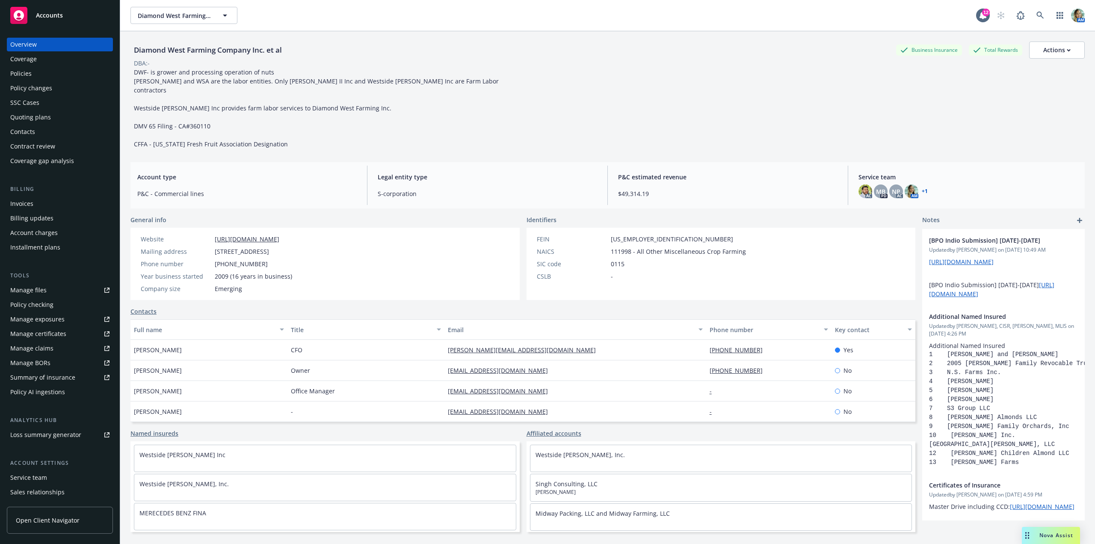
click at [33, 133] on div "Contacts" at bounding box center [22, 132] width 25 height 14
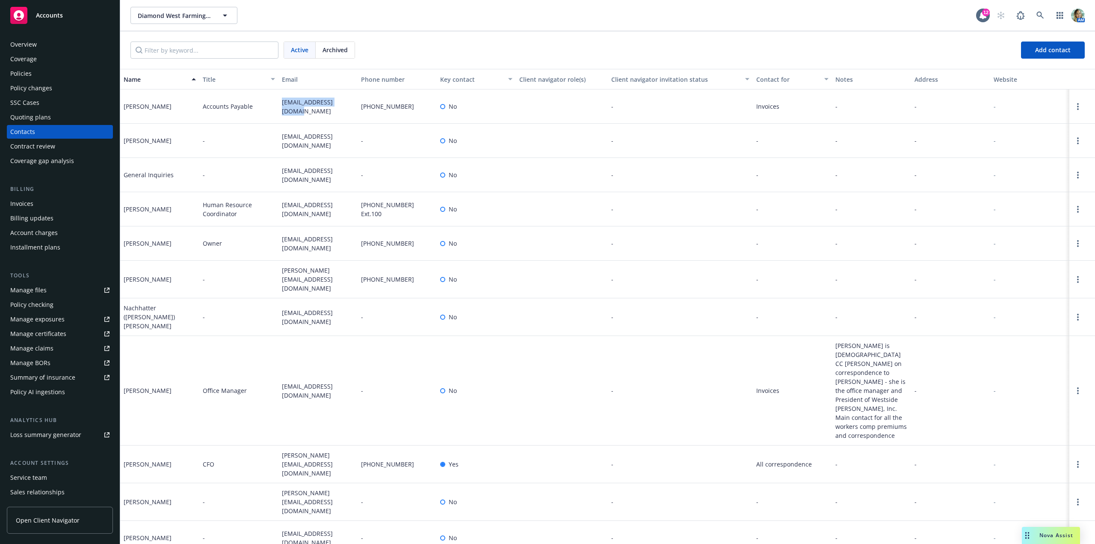
drag, startPoint x: 277, startPoint y: 109, endPoint x: 355, endPoint y: 117, distance: 78.3
click at [355, 117] on div "[EMAIL_ADDRESS][DOMAIN_NAME]" at bounding box center [317, 106] width 79 height 34
copy span "[EMAIL_ADDRESS][DOMAIN_NAME]"
drag, startPoint x: 325, startPoint y: 248, endPoint x: 343, endPoint y: 249, distance: 17.6
click at [343, 249] on div "Lakhy Sran Owner lakhysran@gmail.com 559-970-0125 No - - - - -" at bounding box center [607, 243] width 975 height 34
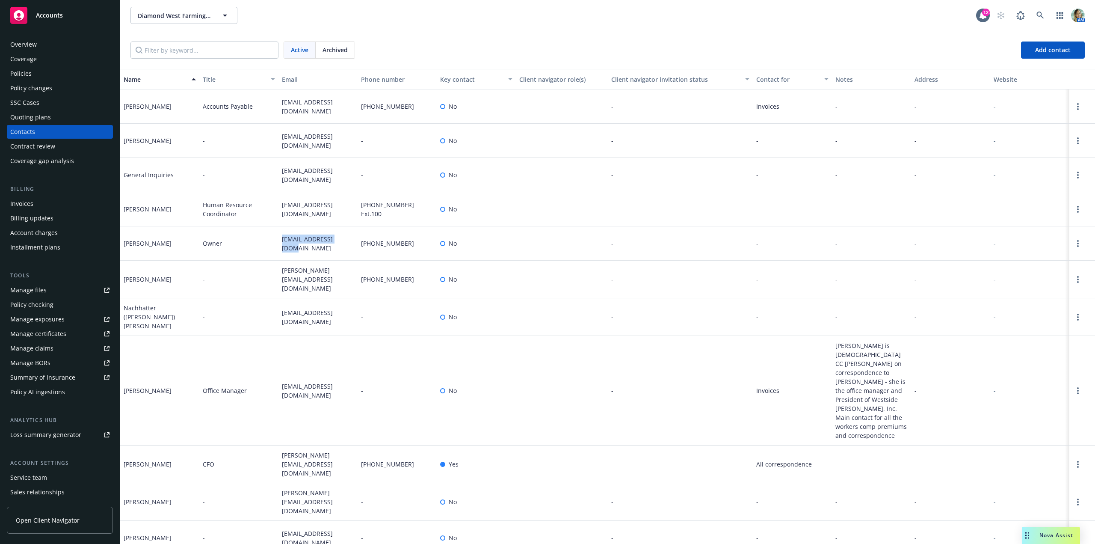
copy div "[EMAIL_ADDRESS][DOMAIN_NAME]"
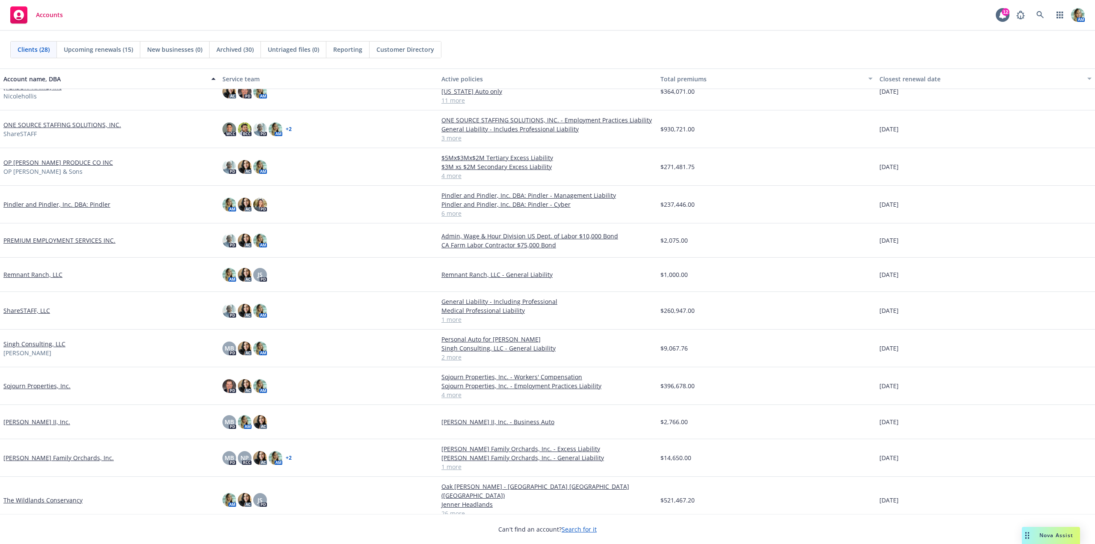
scroll to position [513, 0]
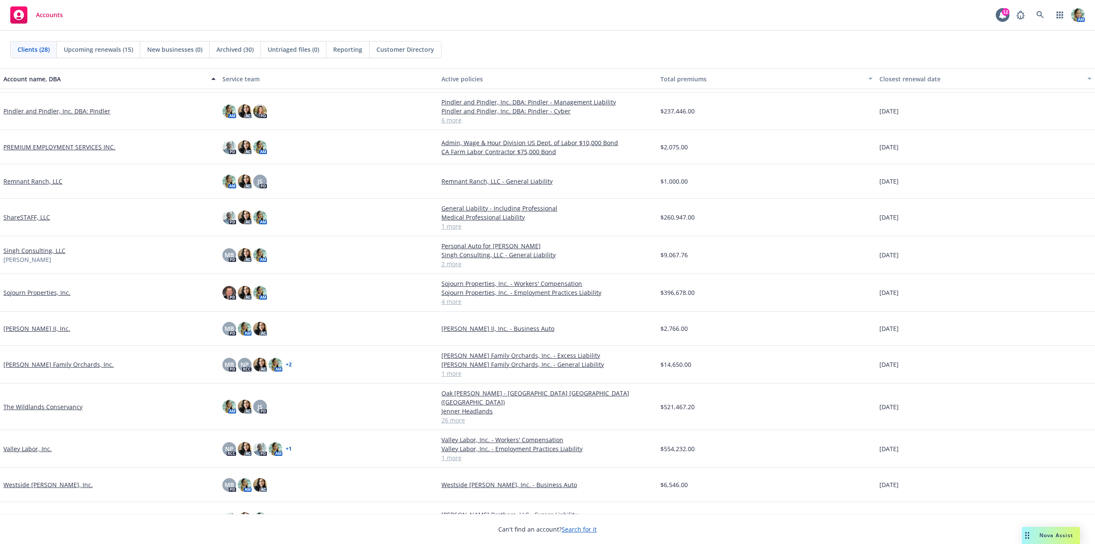
click at [41, 480] on link "Westside [PERSON_NAME], Inc." at bounding box center [47, 484] width 89 height 9
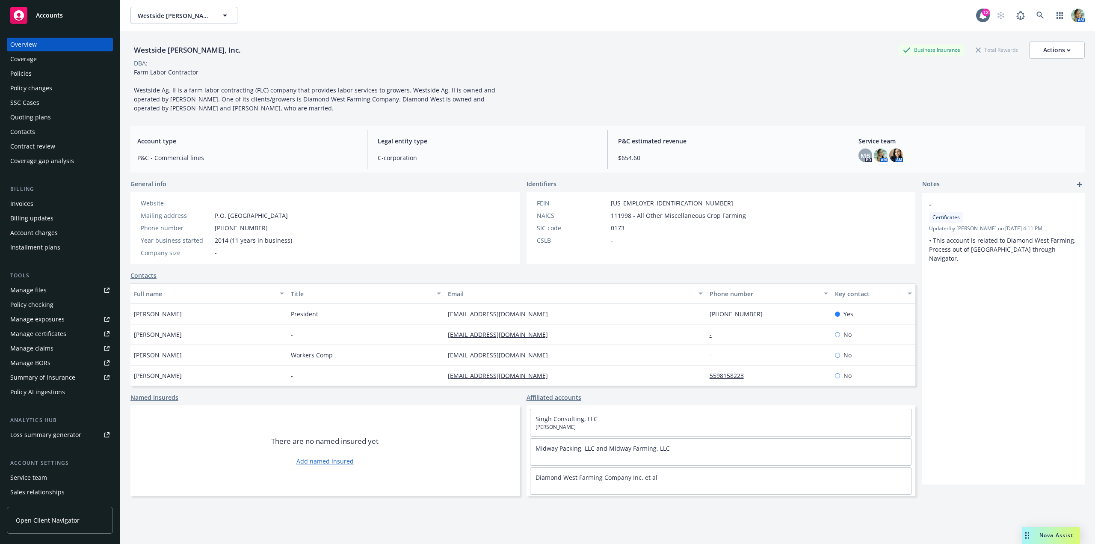
click at [35, 129] on div "Contacts" at bounding box center [59, 132] width 99 height 14
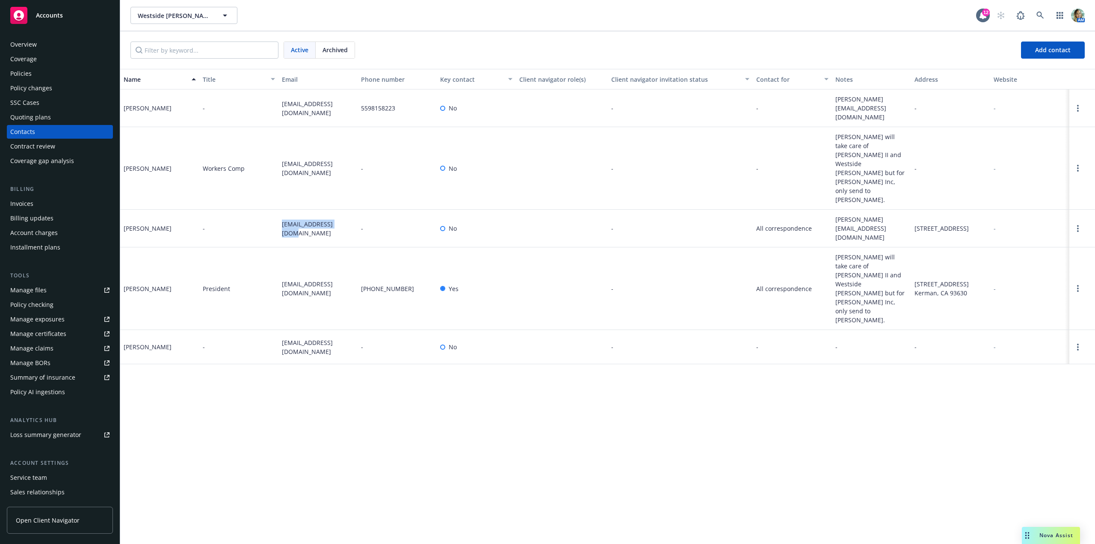
drag, startPoint x: 276, startPoint y: 190, endPoint x: 344, endPoint y: 197, distance: 67.9
click at [344, 210] on div "Lakhy Sran - lakhysran@gmail.com - No - All correspondence lakhy@diamondwestfar…" at bounding box center [607, 229] width 975 height 38
copy div "lakhysran@gmail.com"
click at [43, 45] on div "Overview" at bounding box center [59, 45] width 99 height 14
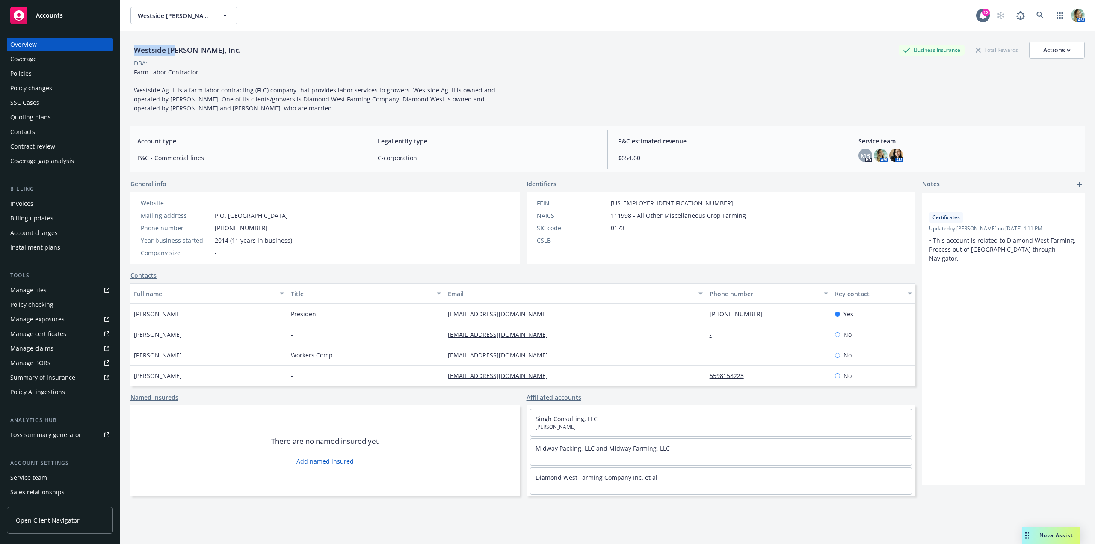
drag, startPoint x: 175, startPoint y: 52, endPoint x: 133, endPoint y: 52, distance: 41.9
click at [133, 52] on div "Westside Ag II, Inc." at bounding box center [187, 49] width 114 height 11
copy div "Westside Ag"
